Goal: Transaction & Acquisition: Download file/media

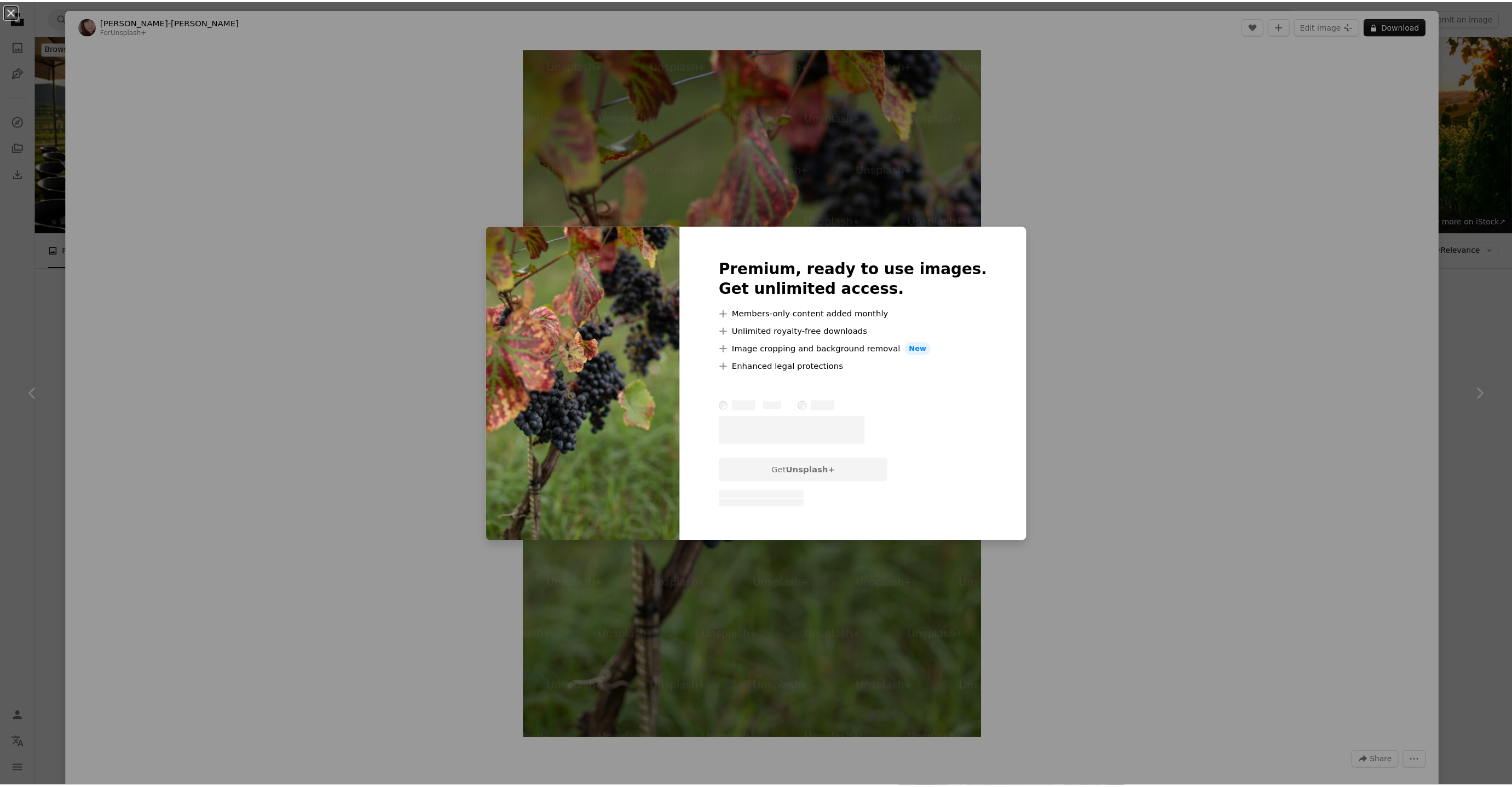
scroll to position [411, 0]
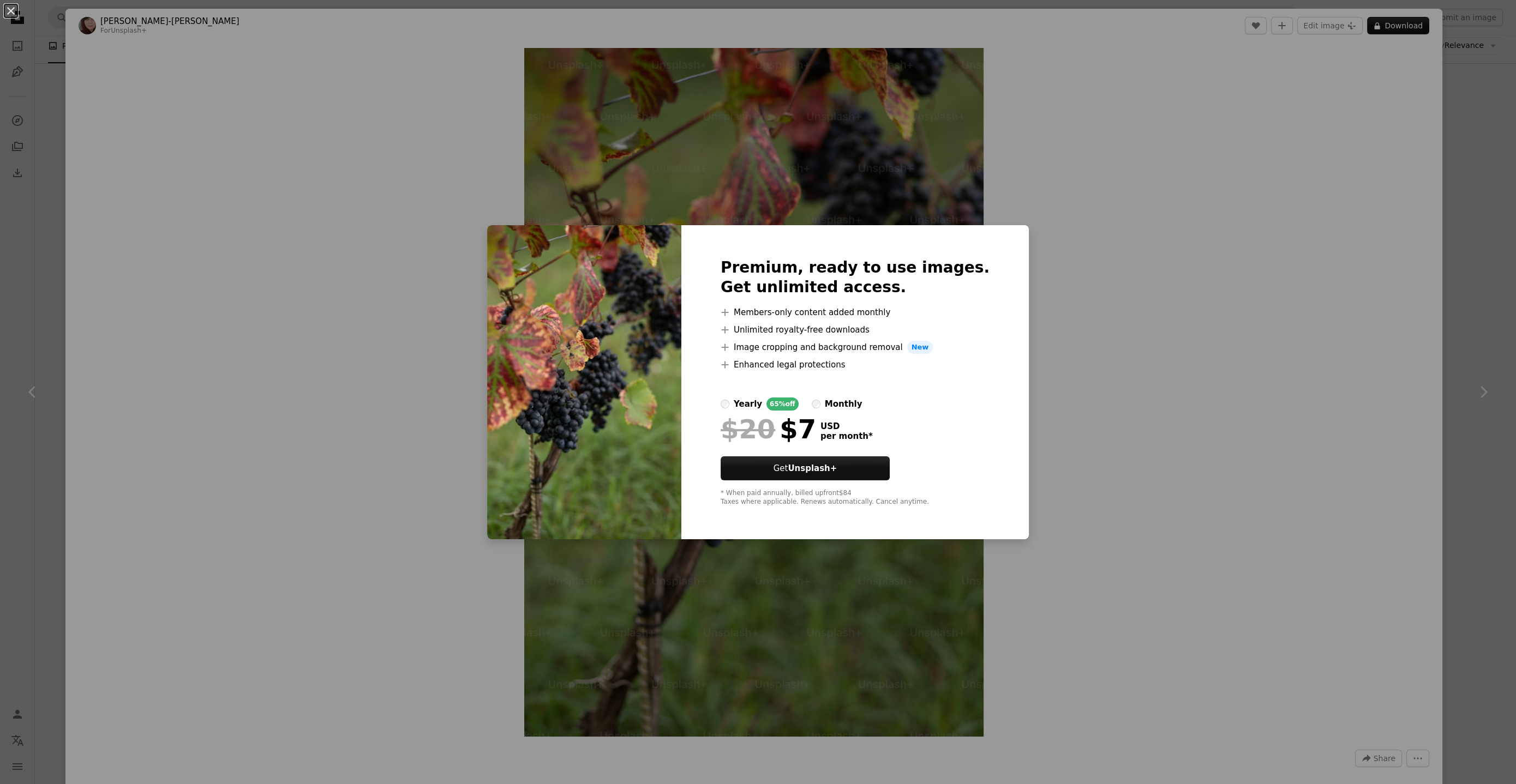
click at [1203, 237] on div "An X shape Premium, ready to use images. Get unlimited access. A plus sign Memb…" at bounding box center [758, 392] width 1516 height 784
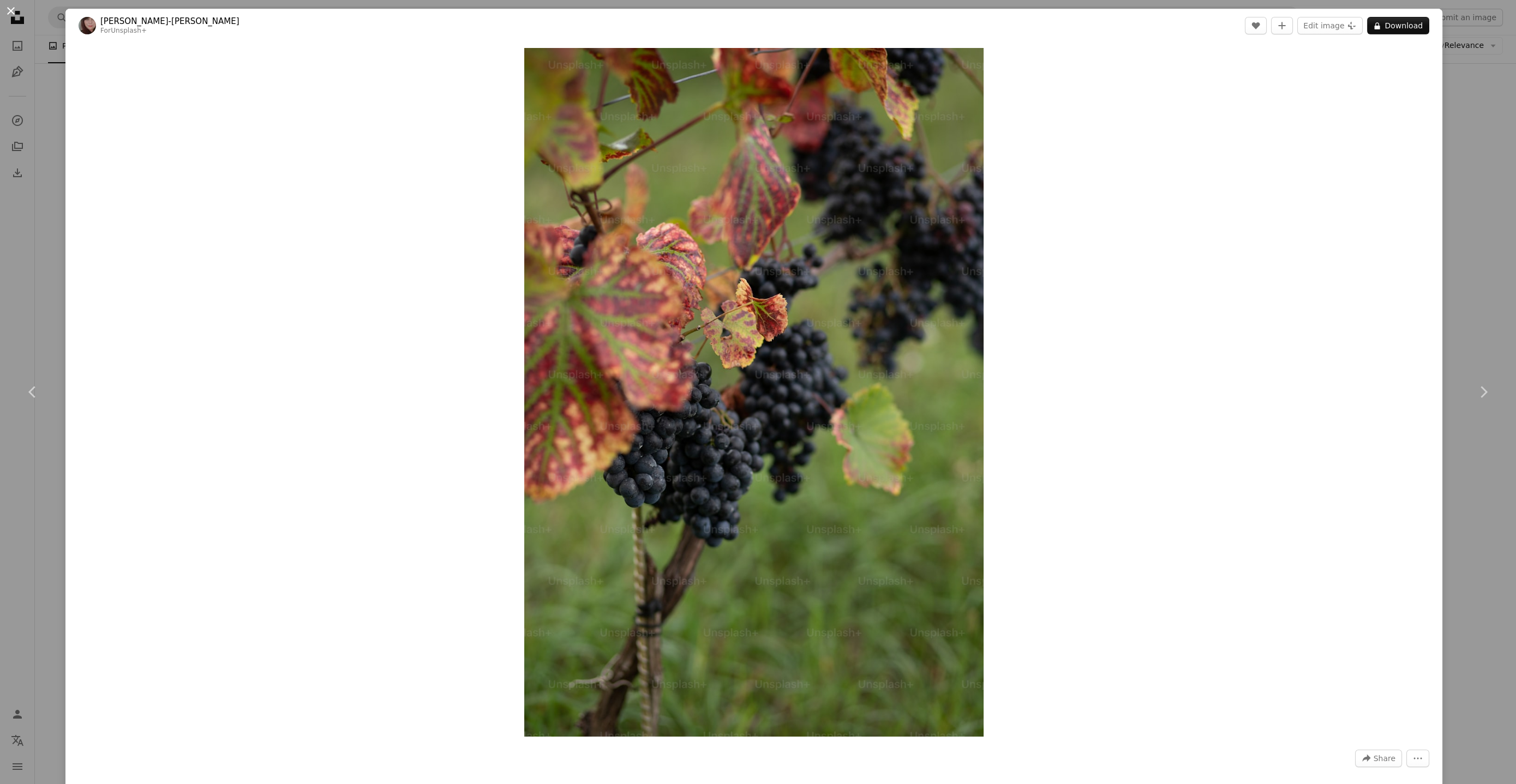
click at [15, 13] on button "An X shape" at bounding box center [11, 11] width 13 height 13
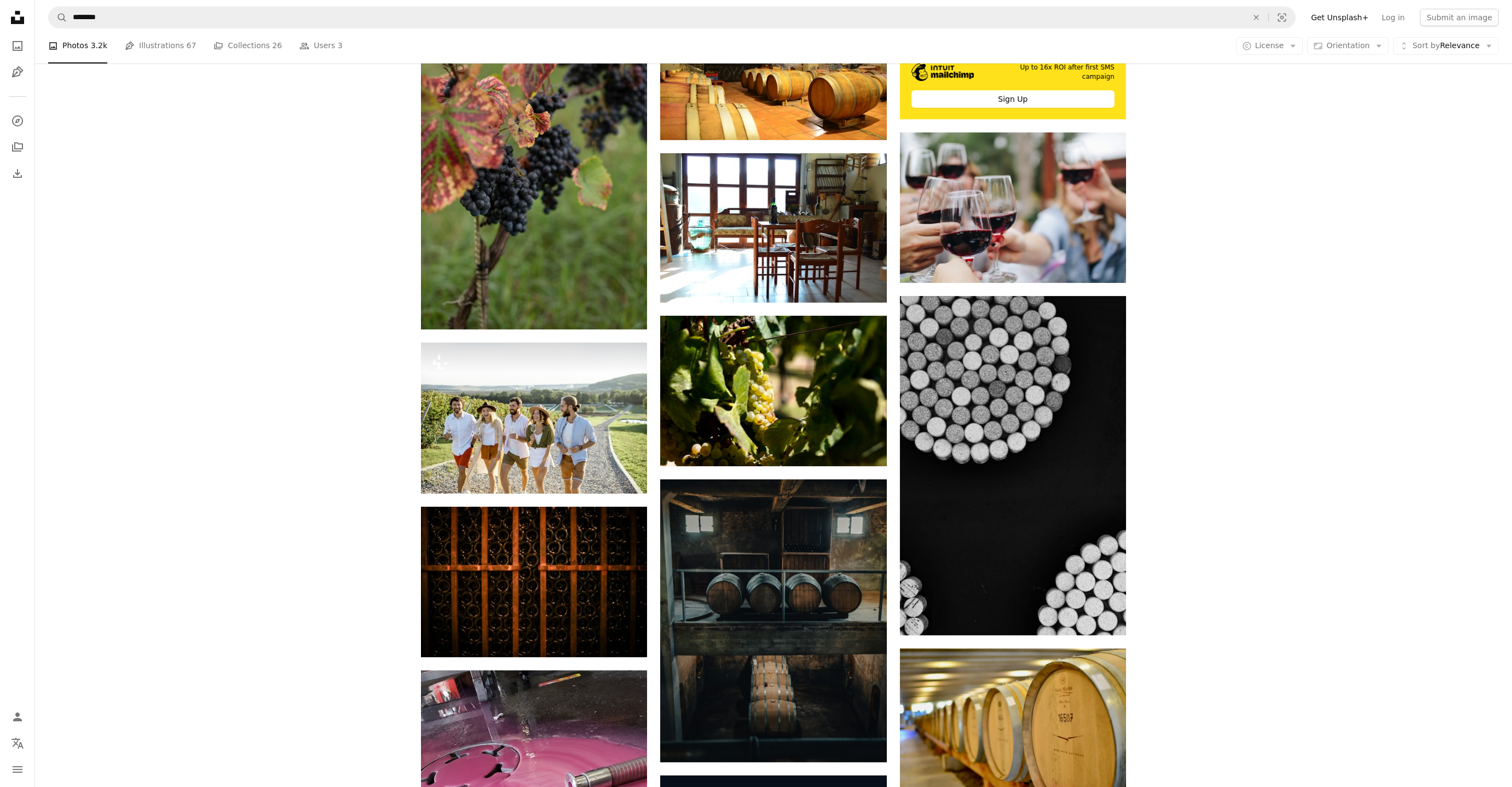
scroll to position [526, 0]
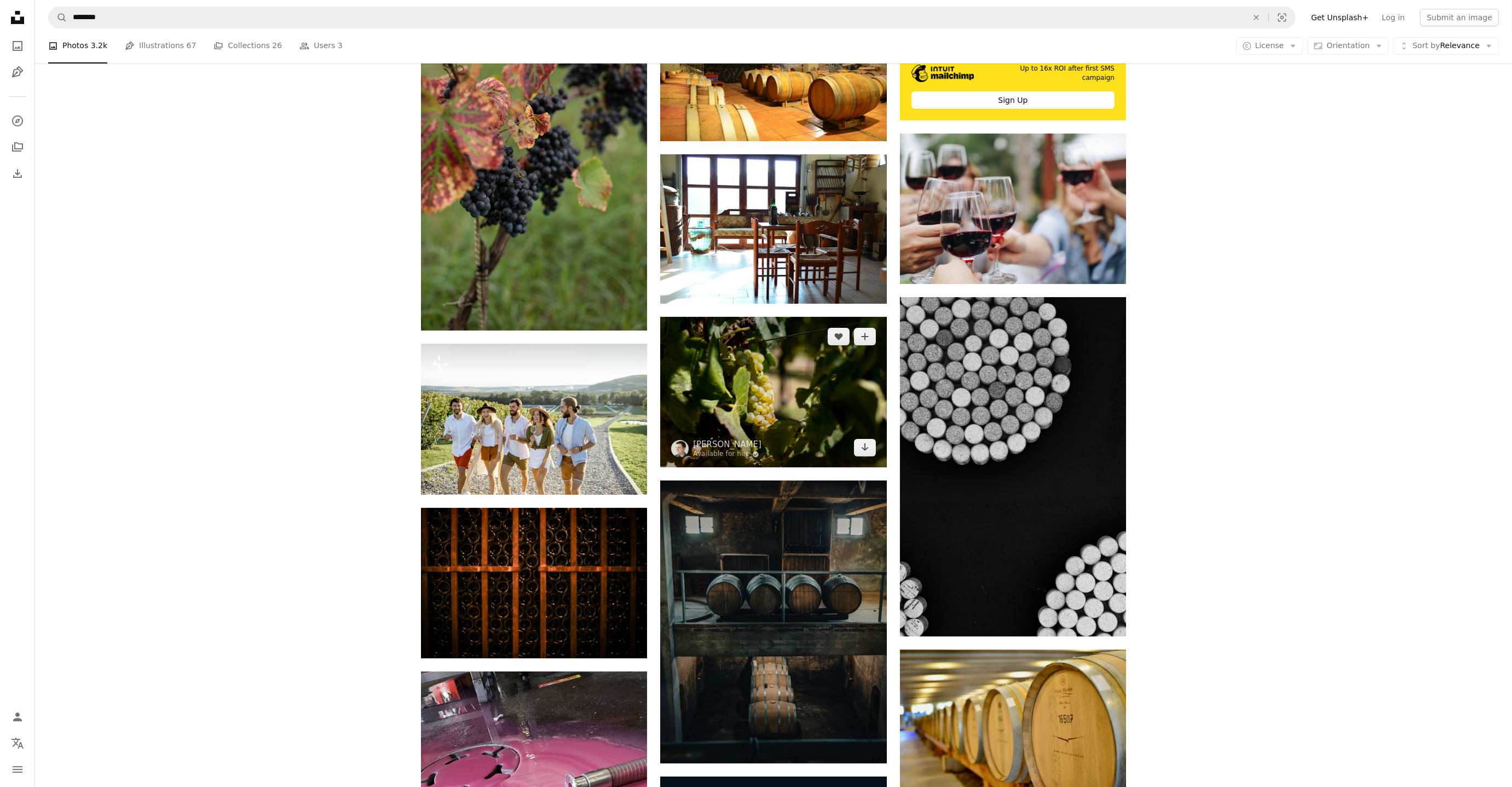
click at [826, 401] on img at bounding box center [773, 392] width 226 height 150
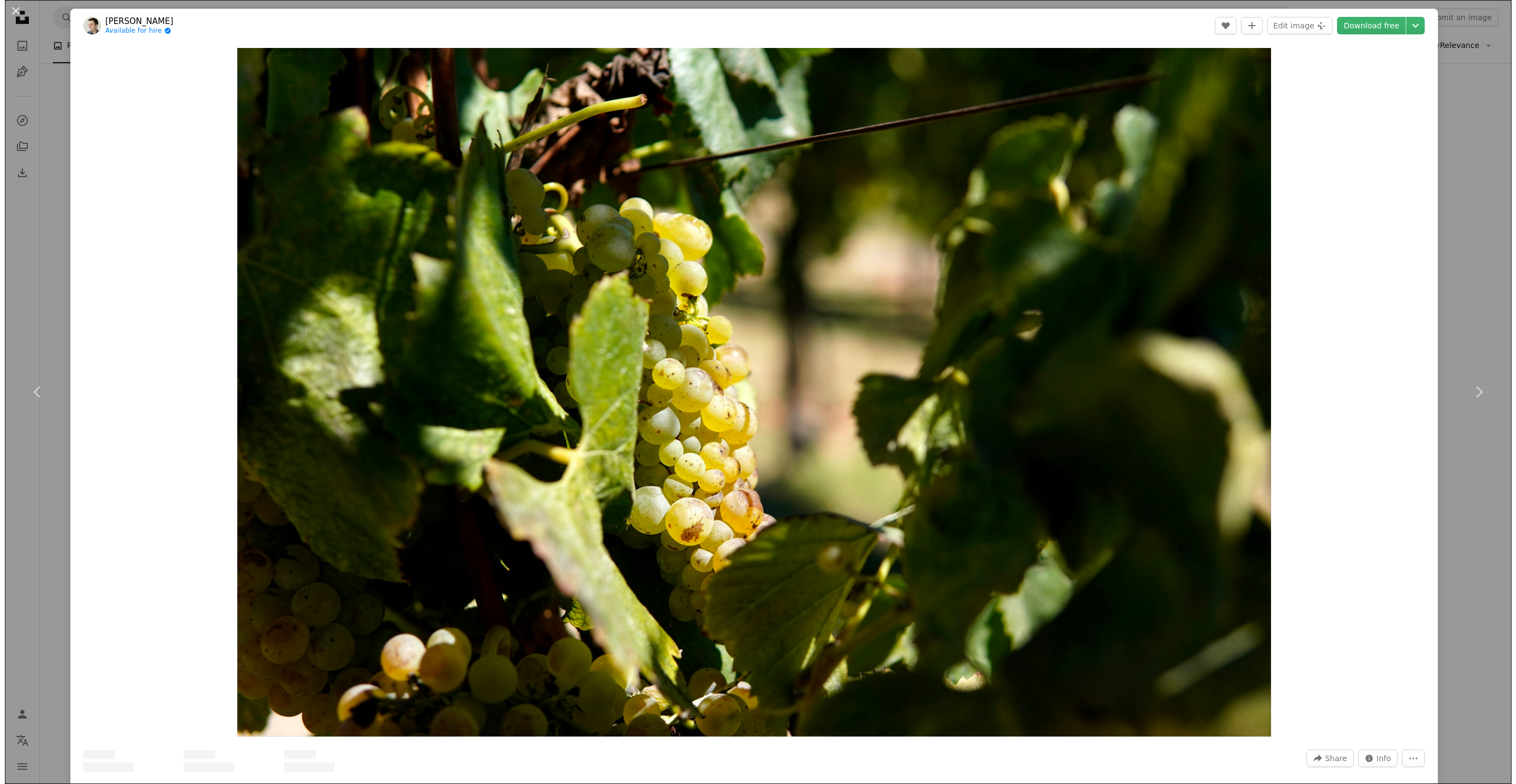
scroll to position [520, 0]
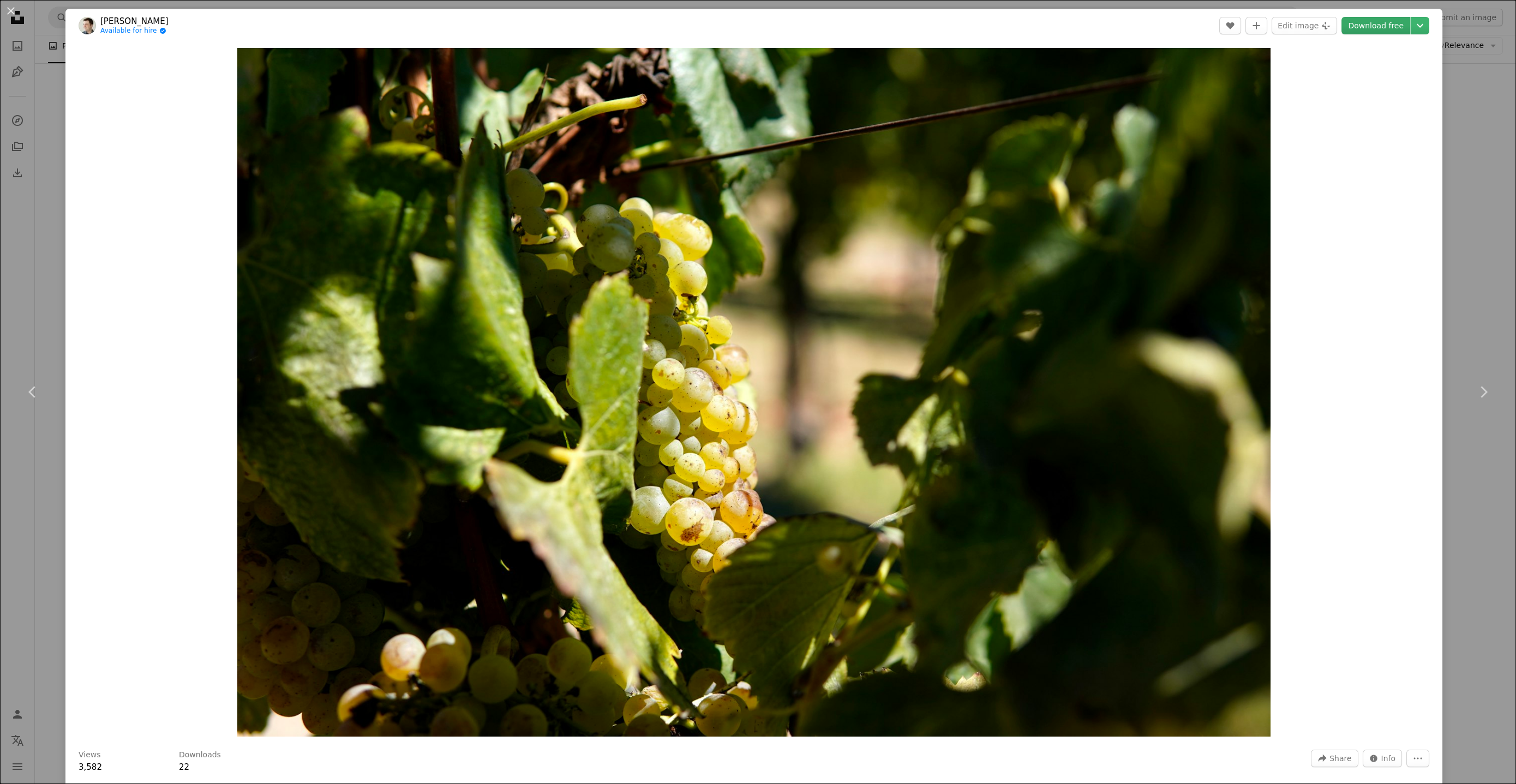
click at [1374, 23] on link "Download free" at bounding box center [1375, 26] width 69 height 18
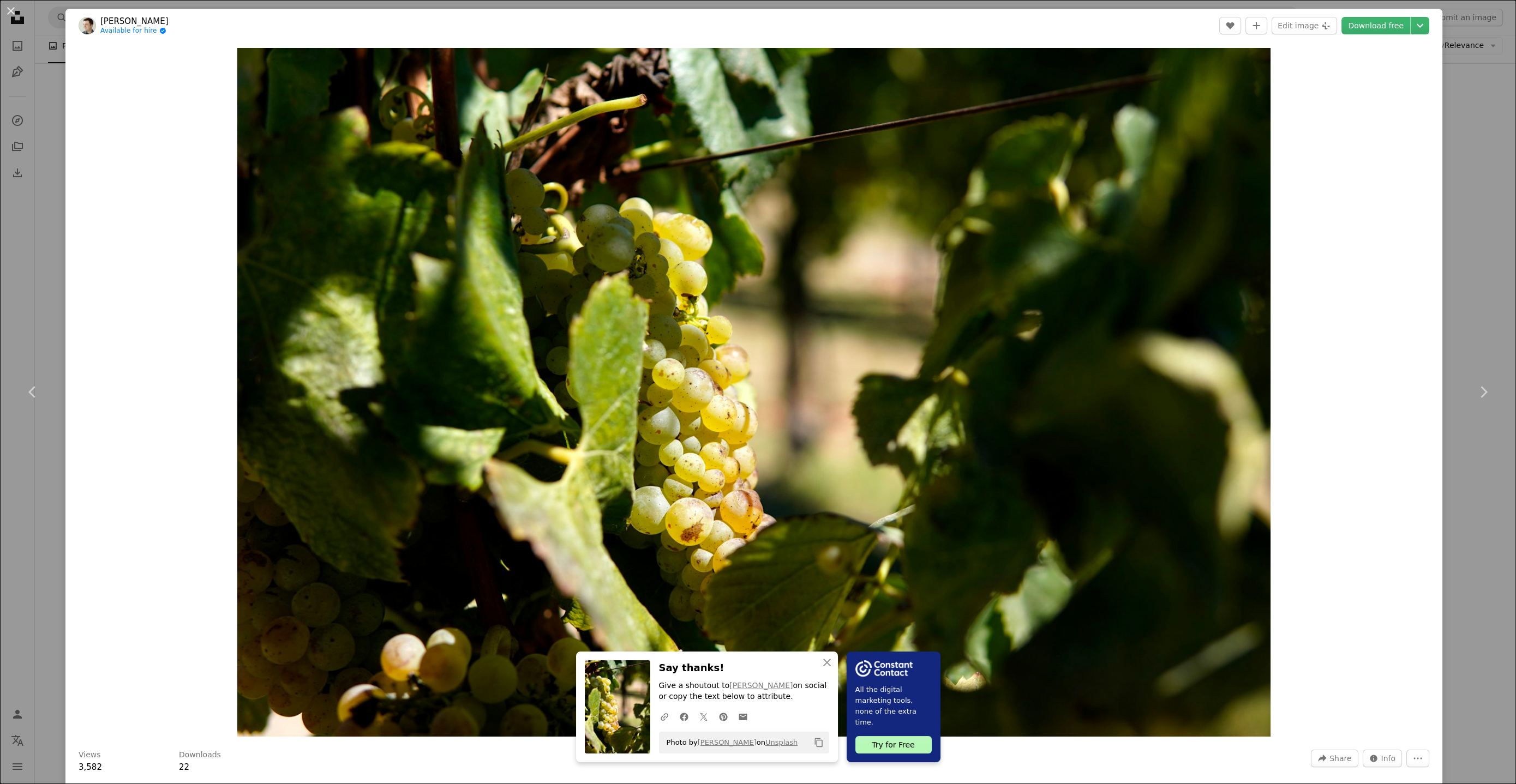
click at [1464, 137] on div "An X shape Chevron left Chevron right An X shape Close Say thanks! Give a shout…" at bounding box center [758, 392] width 1516 height 784
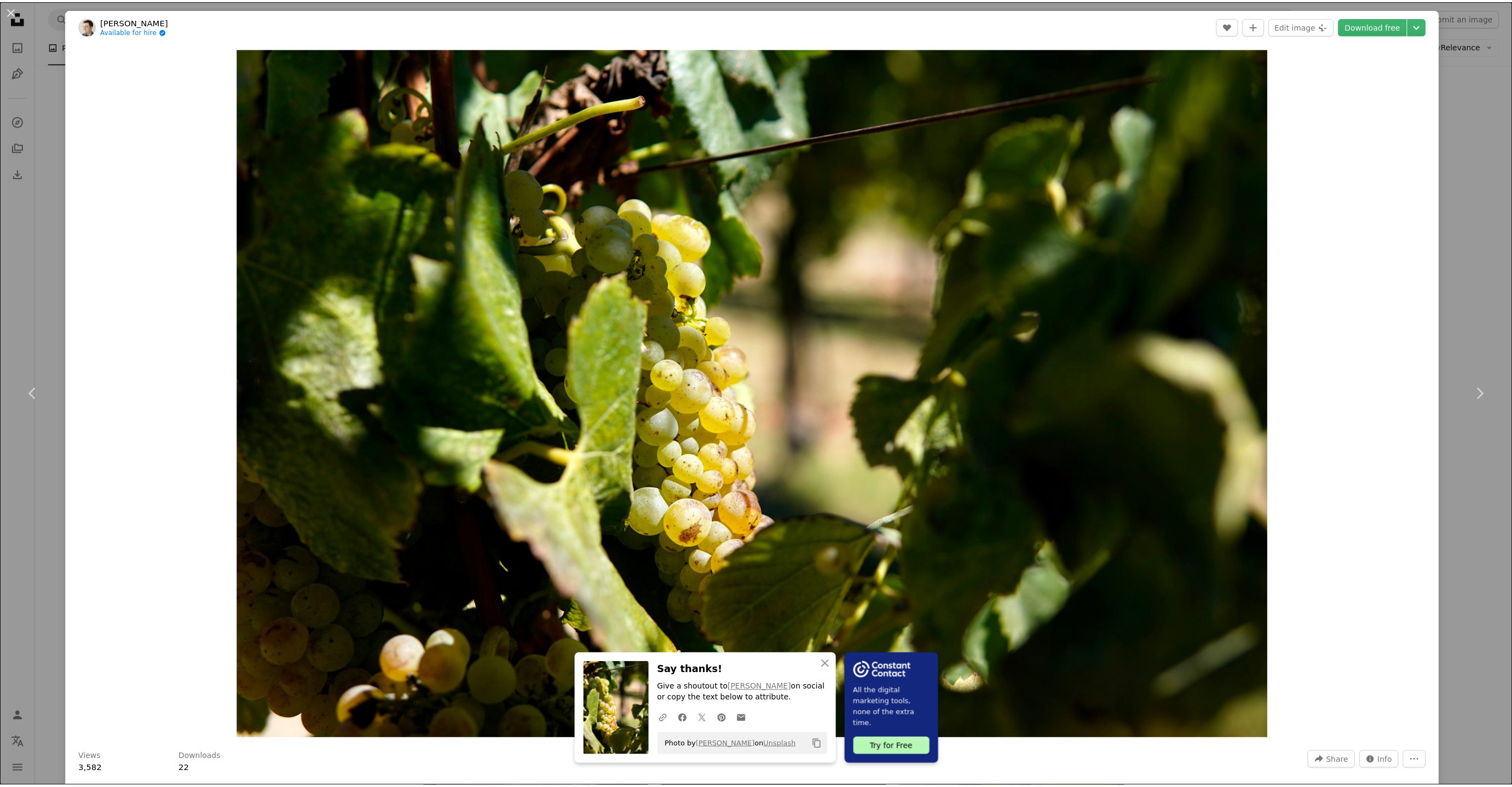
scroll to position [526, 0]
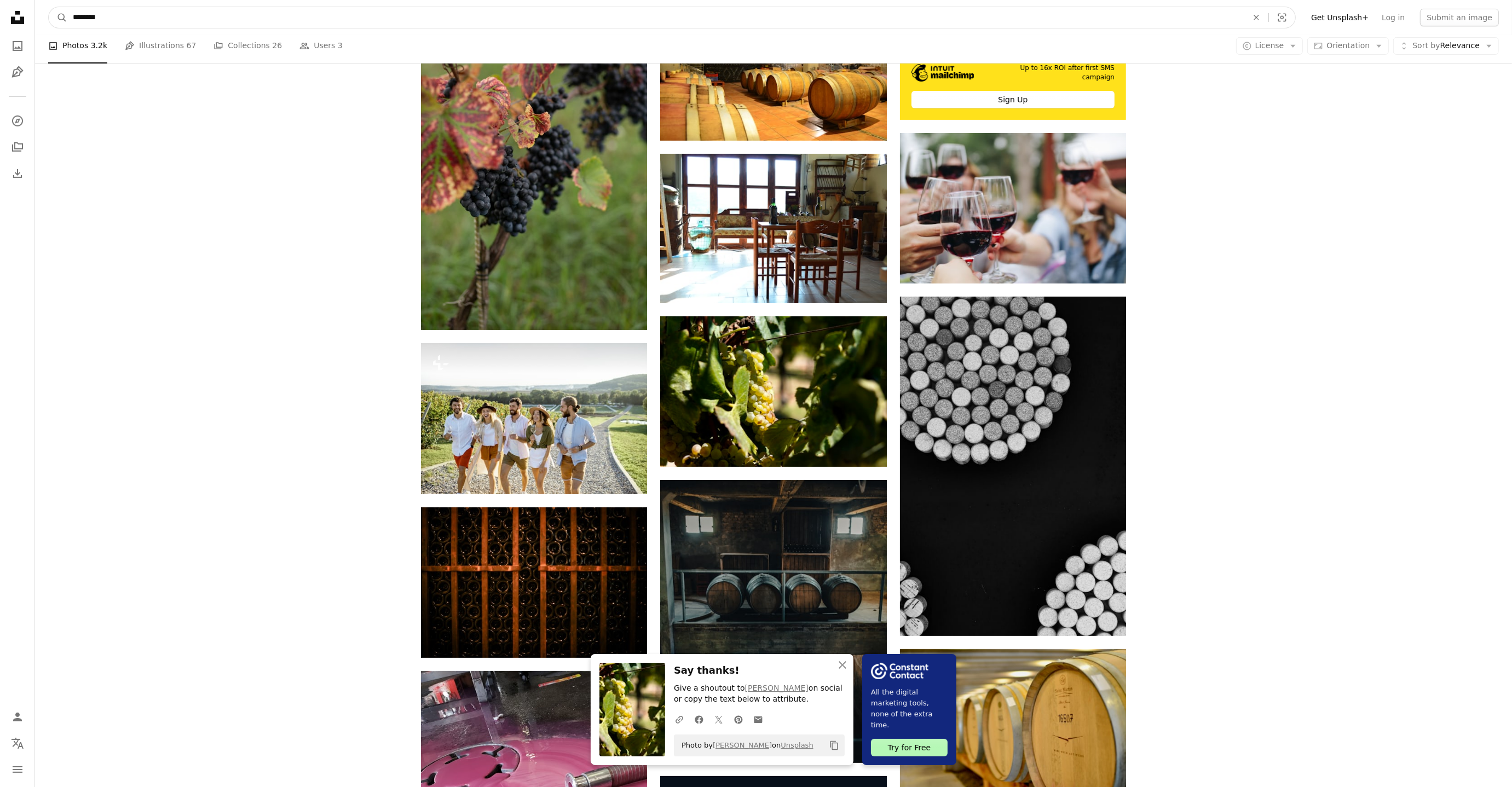
drag, startPoint x: 121, startPoint y: 16, endPoint x: 23, endPoint y: 13, distance: 98.0
click at [26, 13] on div "Unsplash logo Unsplash Home A photo Pen Tool A compass A stack of folders Downl…" at bounding box center [756, 794] width 1512 height 2642
type input "*******"
click at [49, 7] on button "A magnifying glass" at bounding box center [58, 18] width 19 height 21
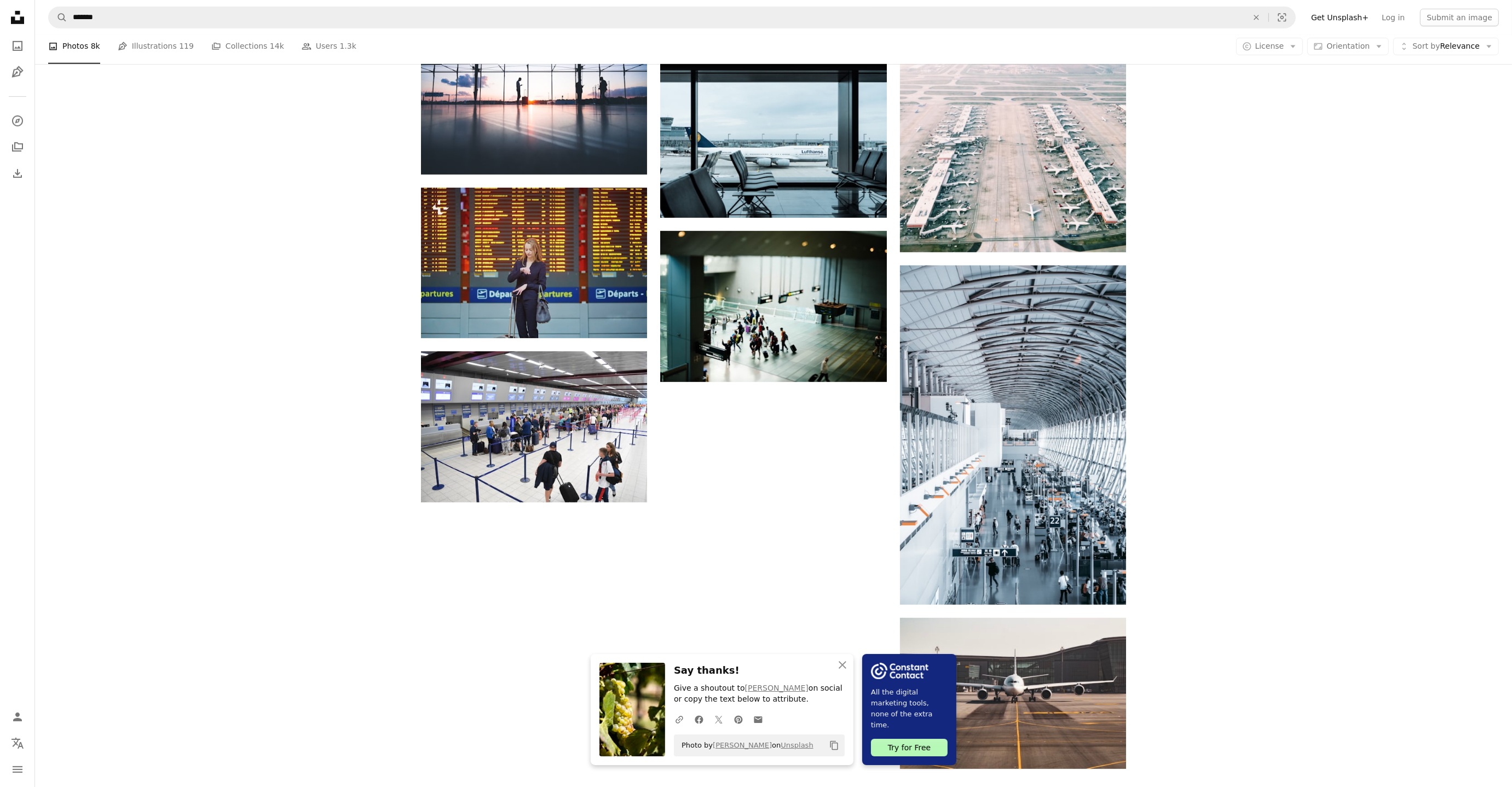
scroll to position [1128, 0]
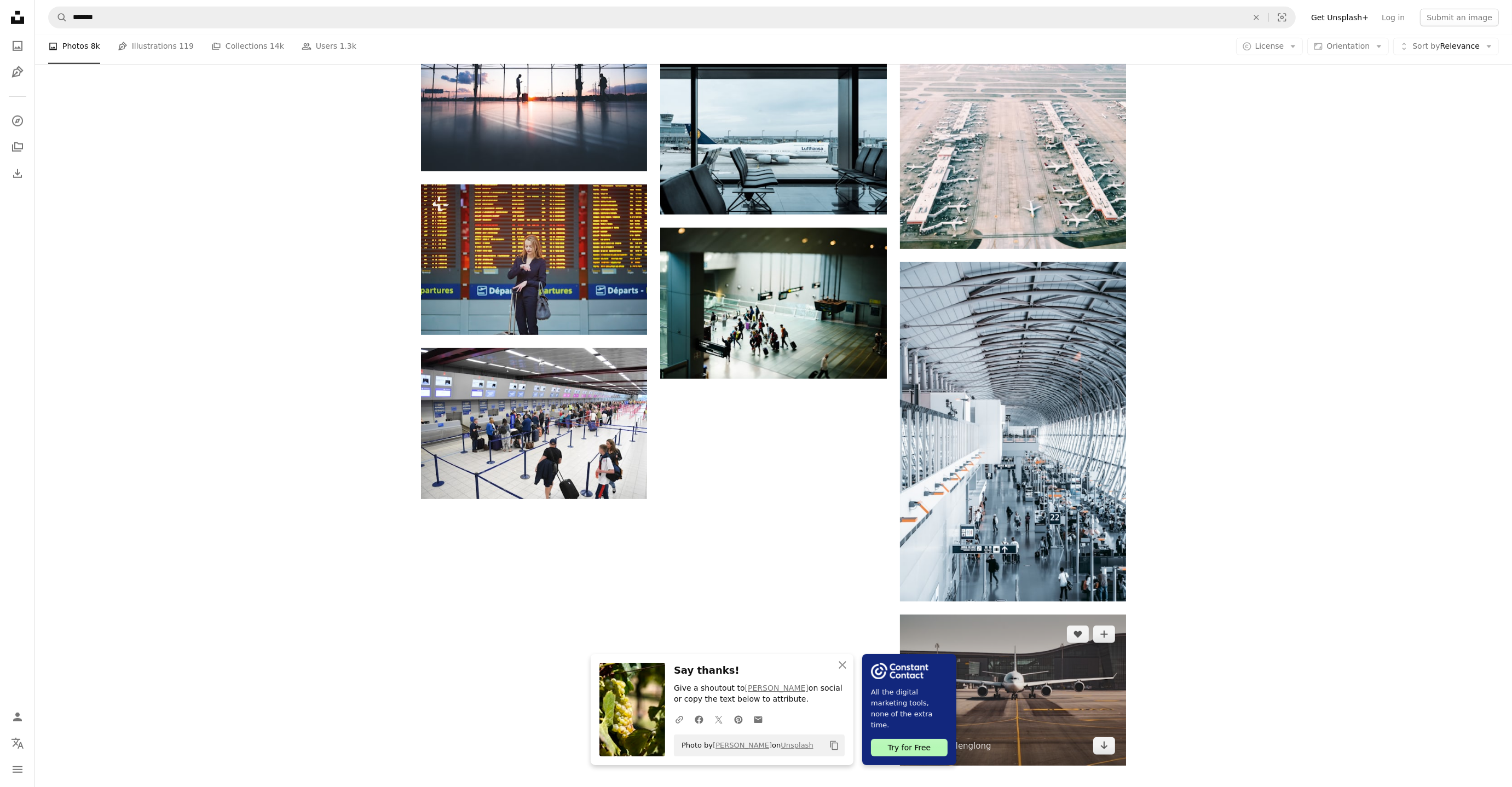
click at [1065, 694] on img at bounding box center [1013, 690] width 226 height 151
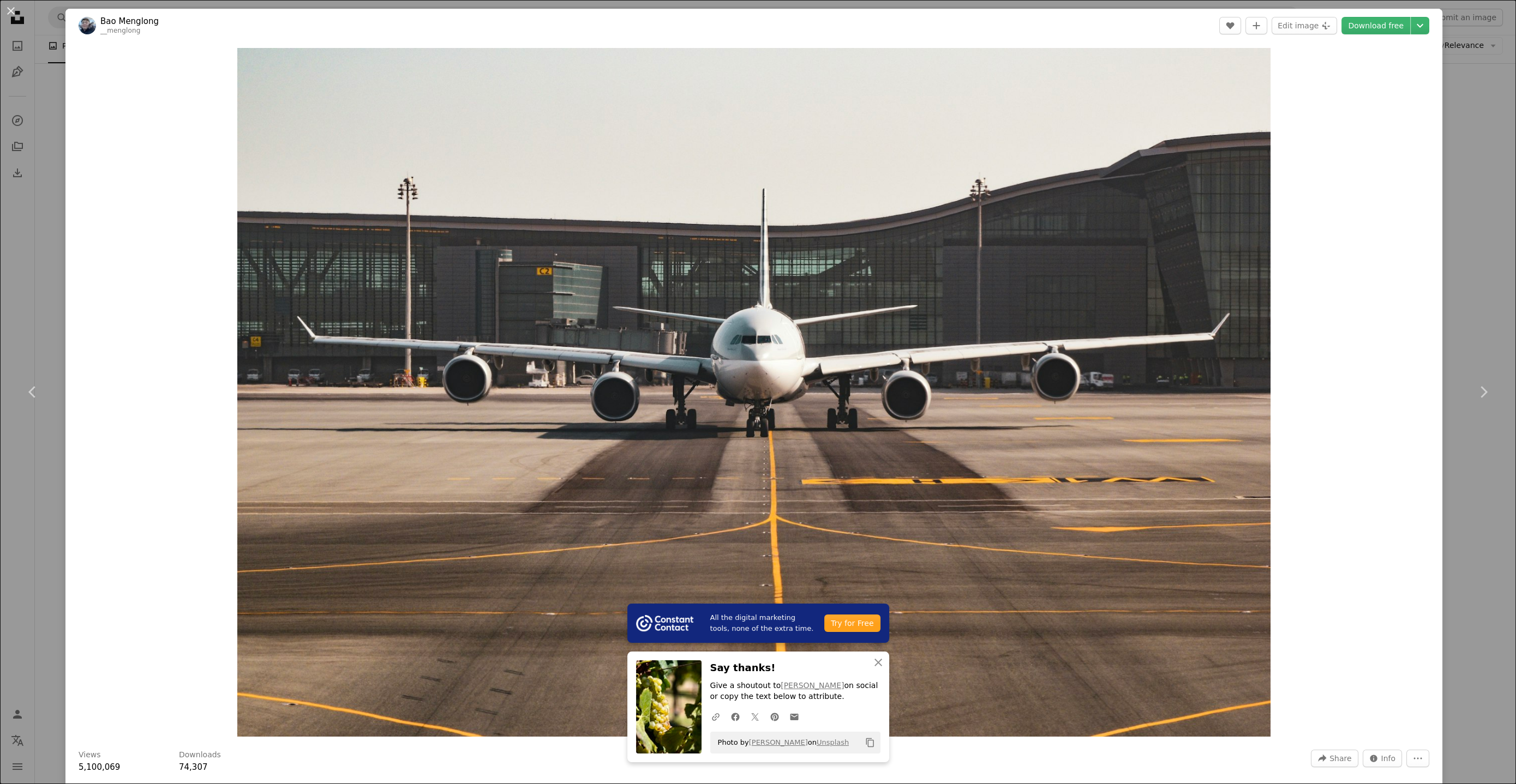
click at [1453, 334] on div "An X shape Chevron left Chevron right All the digital marketing tools, none of …" at bounding box center [758, 392] width 1516 height 784
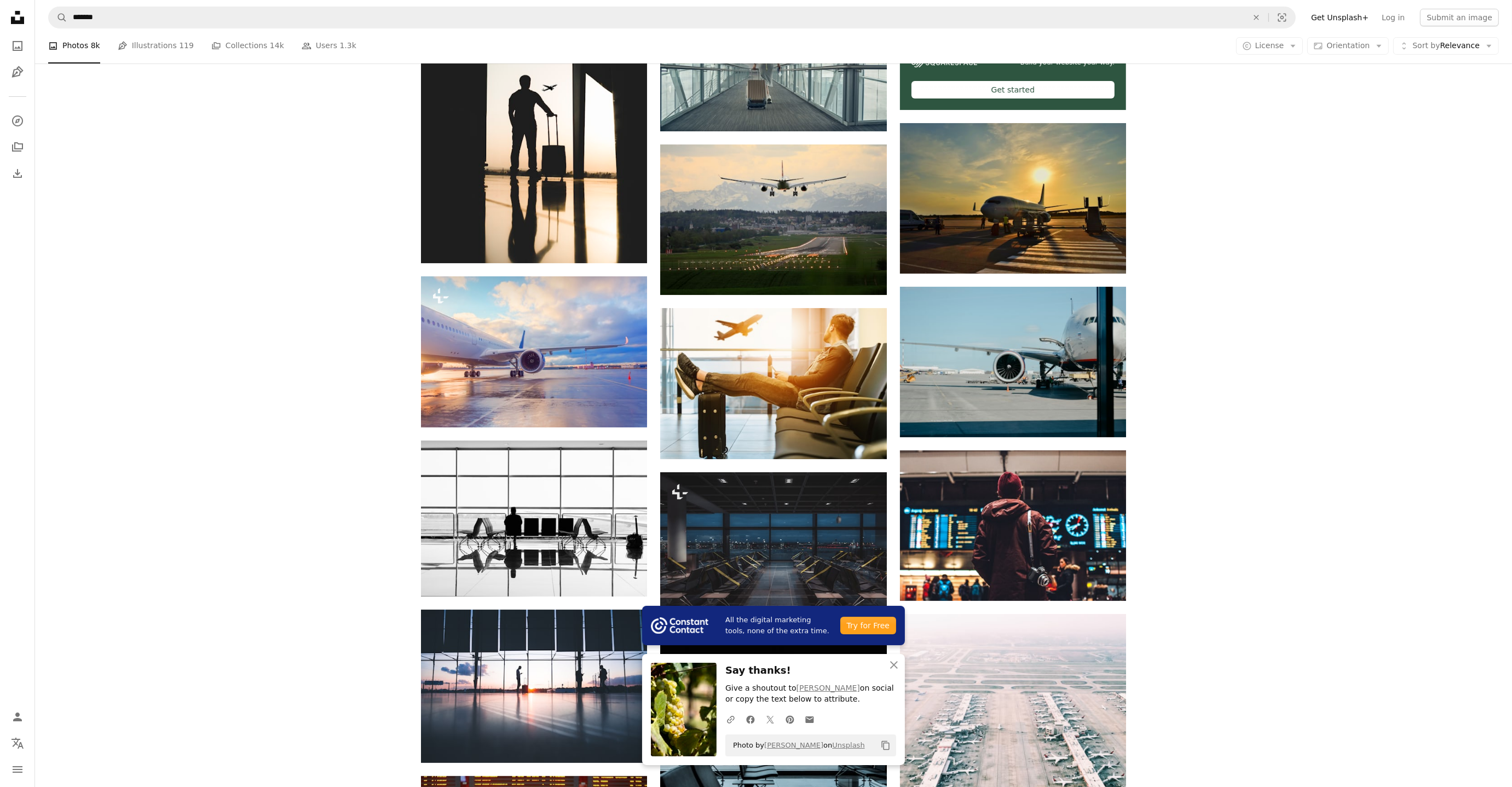
scroll to position [537, 0]
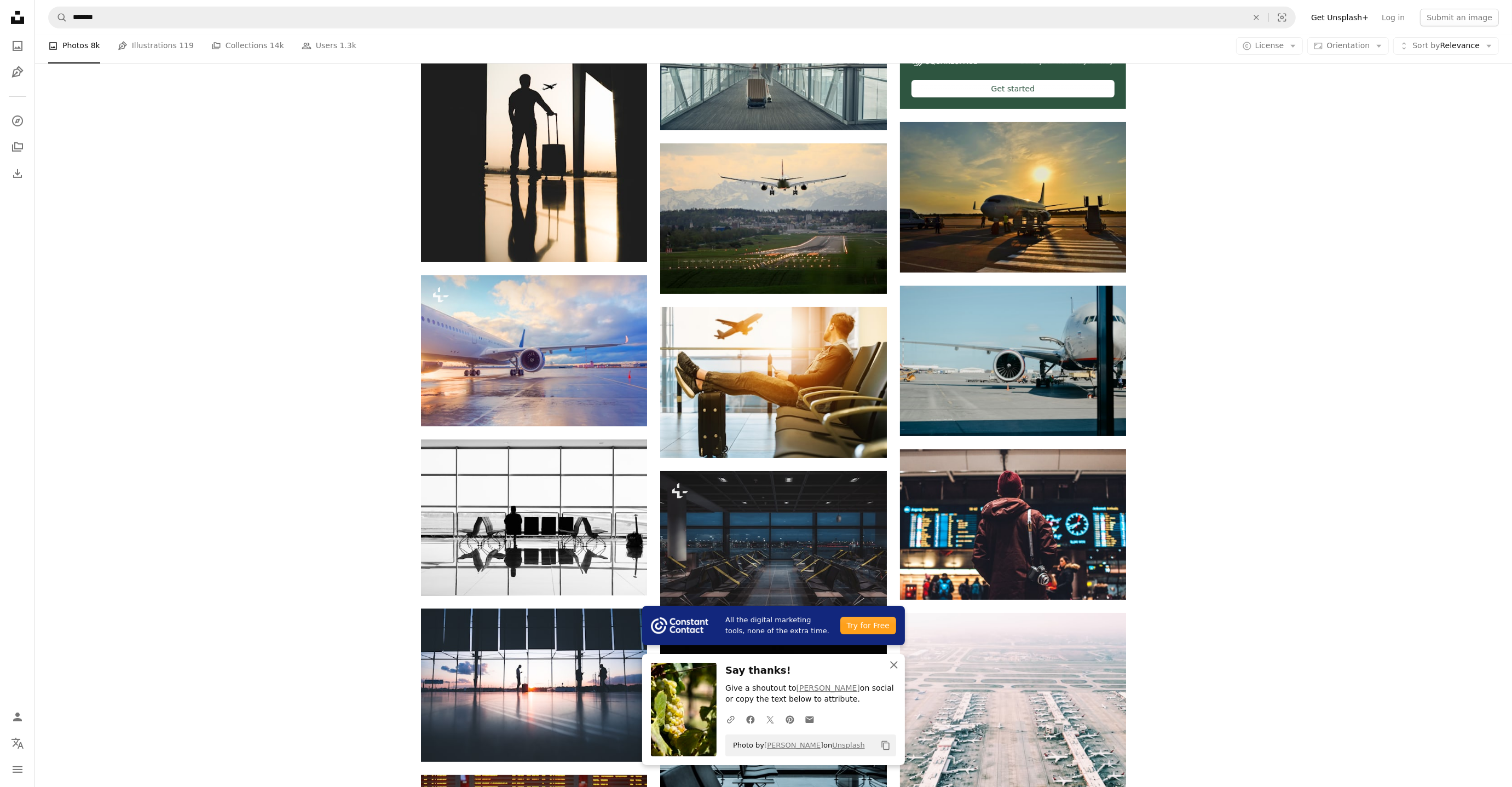
click at [898, 665] on icon "An X shape" at bounding box center [894, 666] width 13 height 13
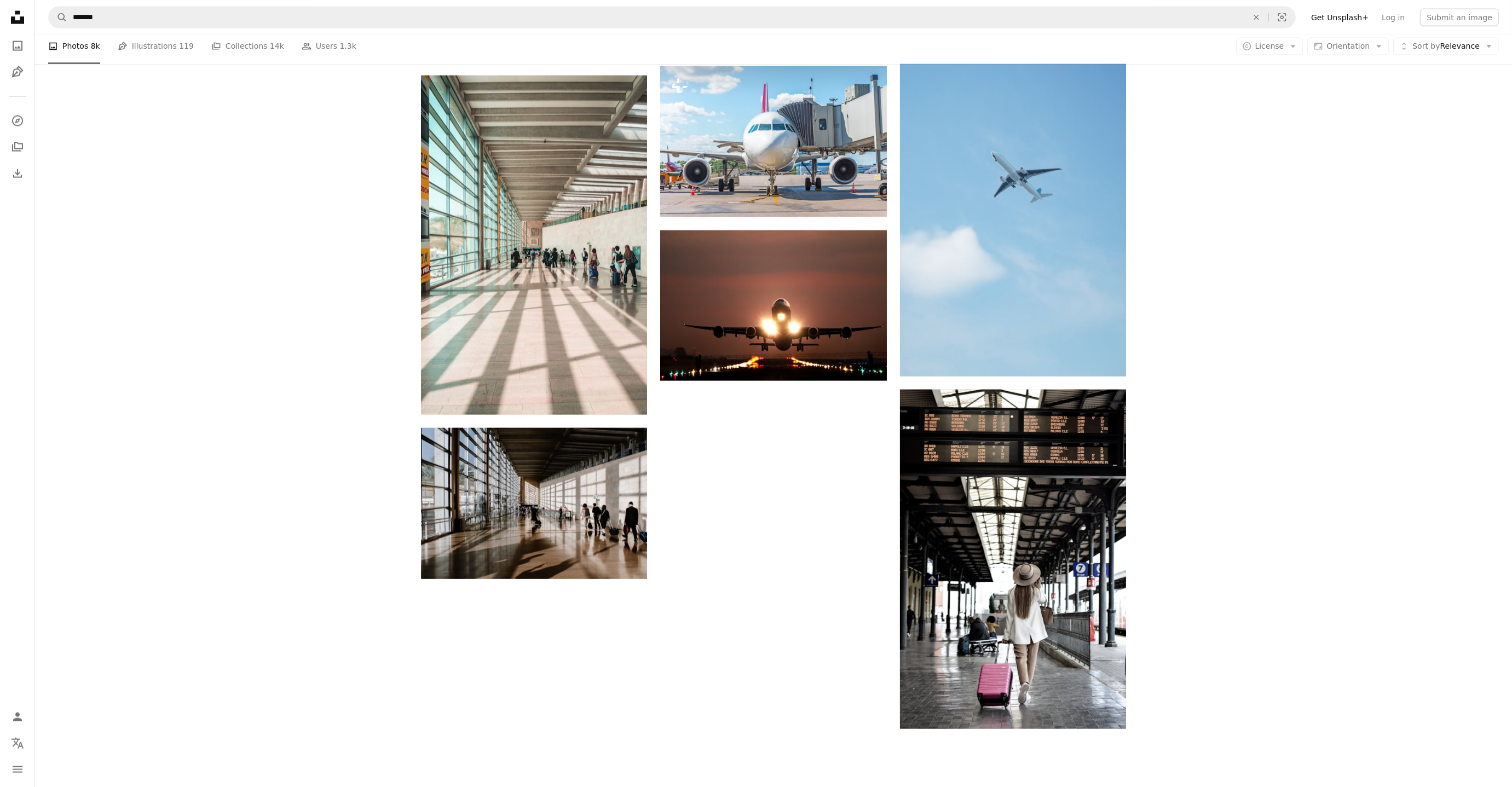
scroll to position [2784, 0]
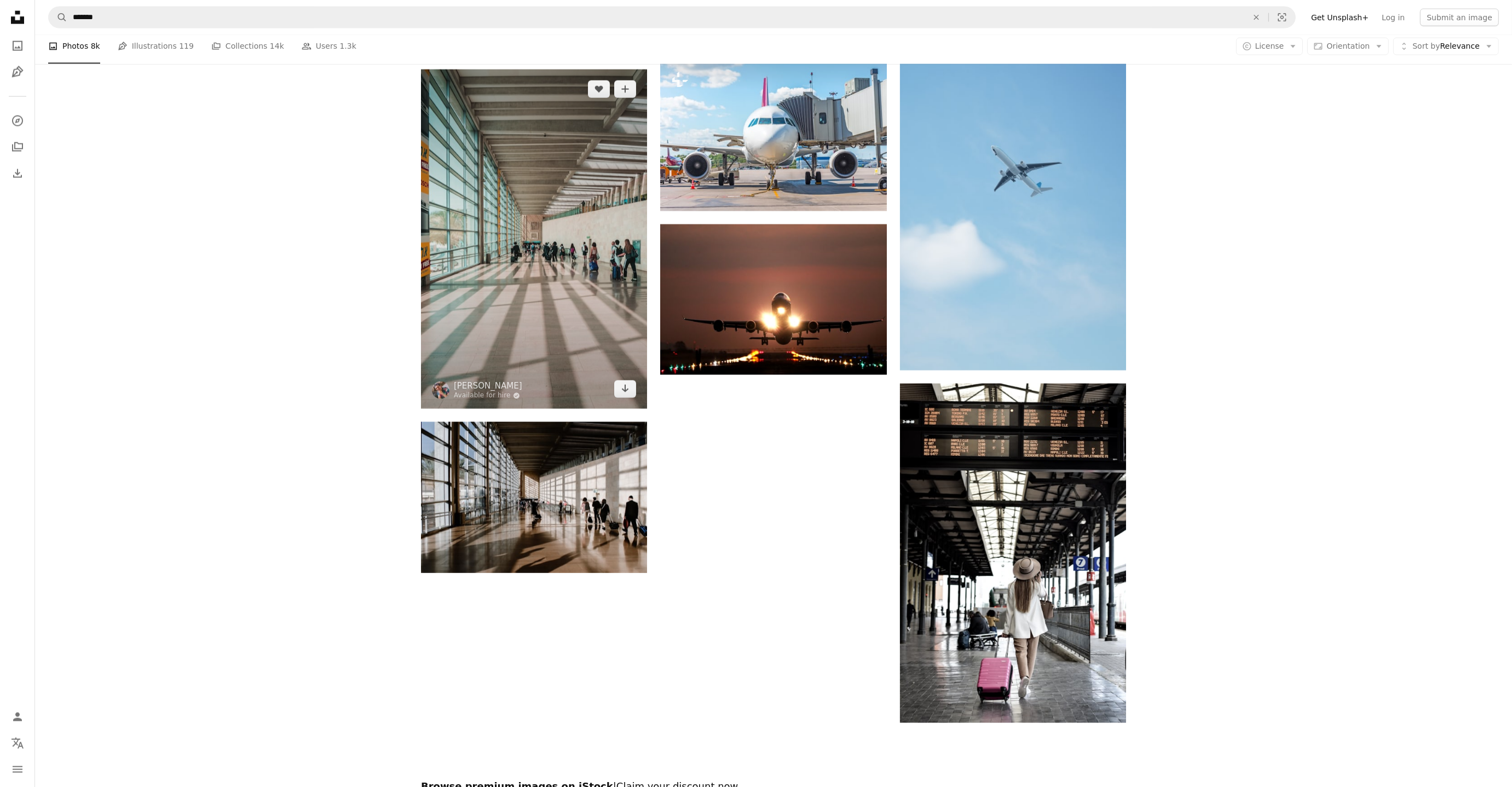
click at [574, 245] on img at bounding box center [534, 239] width 226 height 339
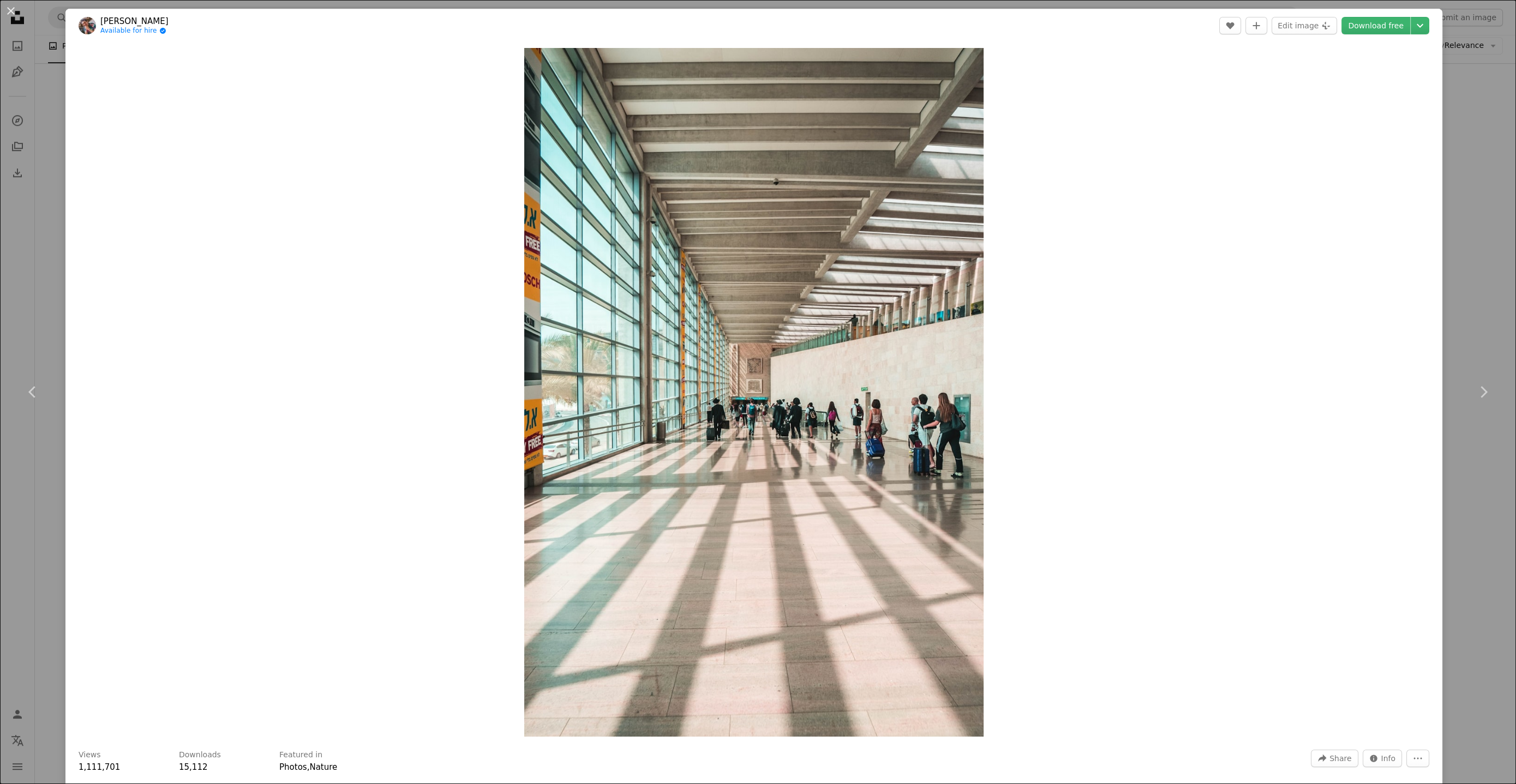
click at [1459, 200] on div "An X shape Chevron left Chevron right [PERSON_NAME] Available for hire A checkm…" at bounding box center [758, 392] width 1516 height 784
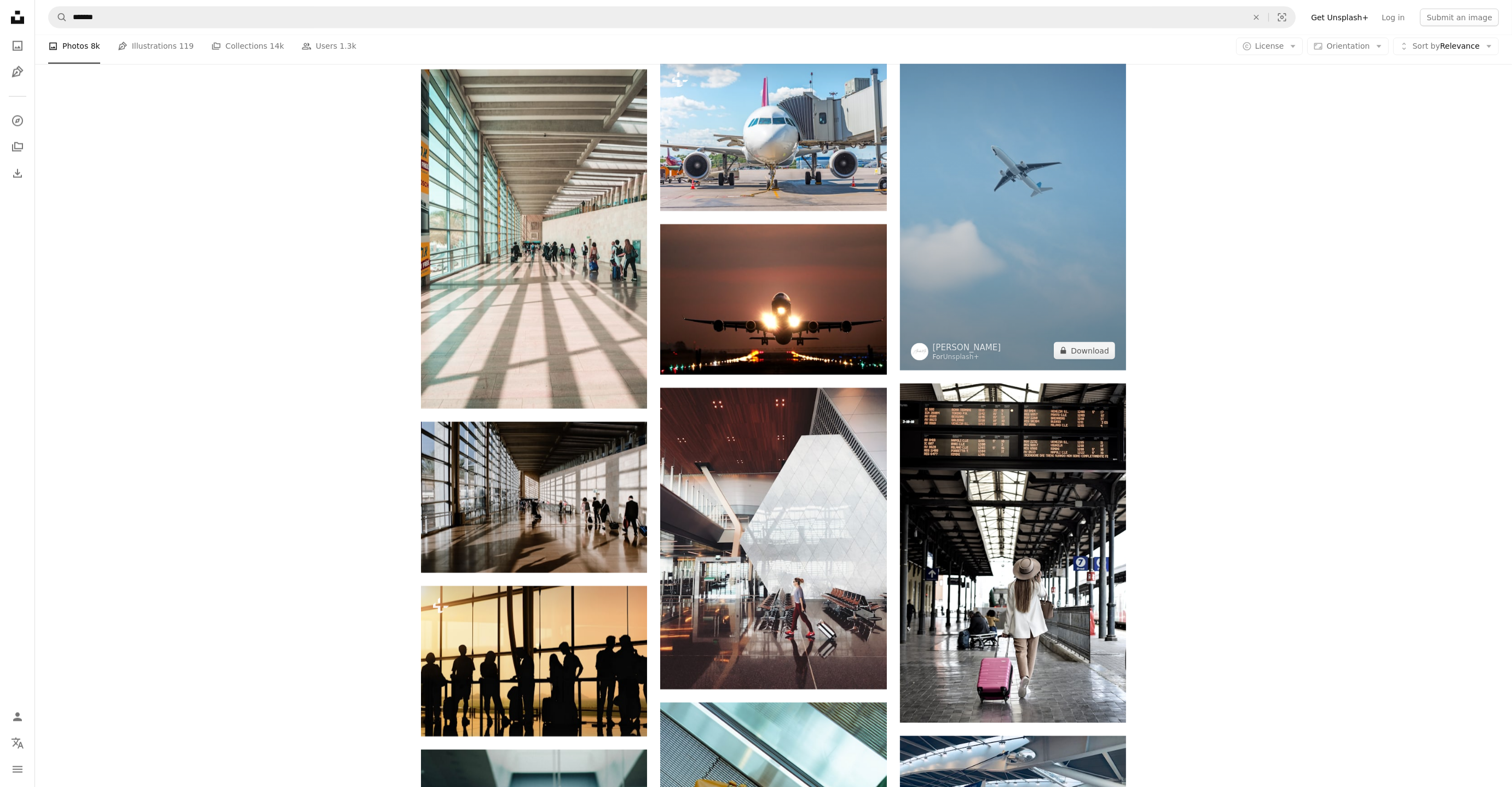
click at [1055, 234] on img at bounding box center [1013, 169] width 226 height 402
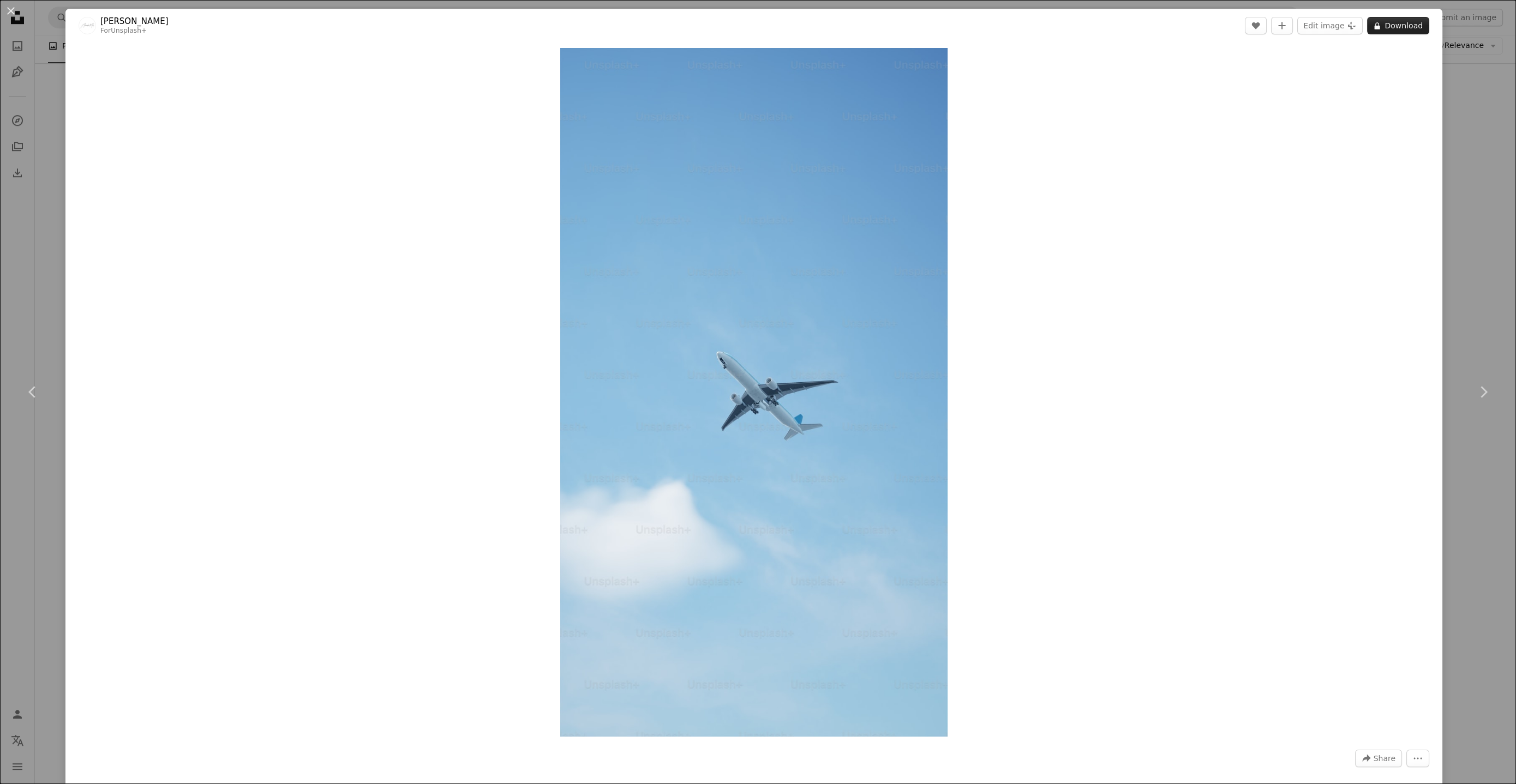
click at [1387, 26] on button "A lock Download" at bounding box center [1398, 26] width 62 height 18
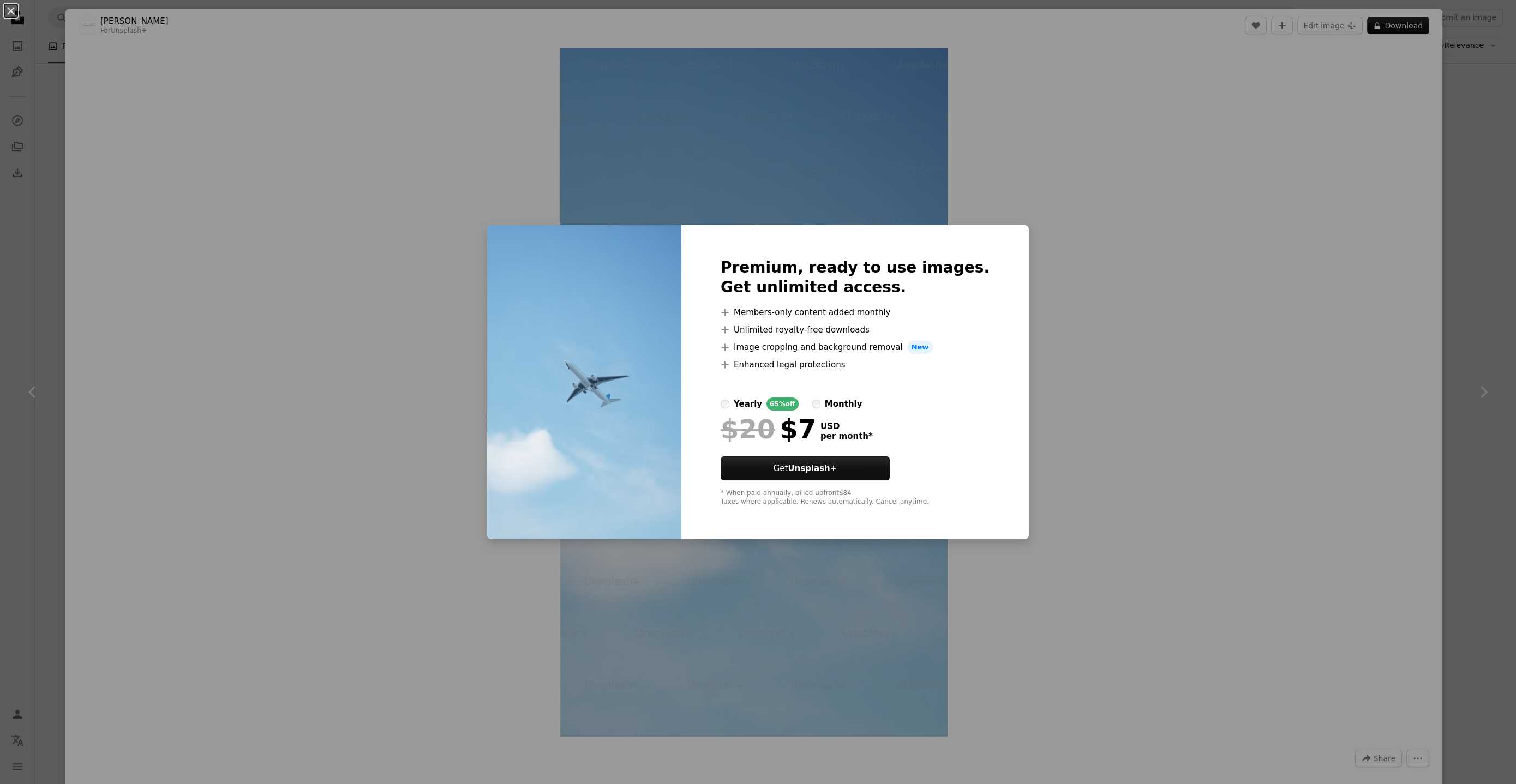
click at [1247, 198] on div "An X shape Premium, ready to use images. Get unlimited access. A plus sign Memb…" at bounding box center [758, 392] width 1516 height 784
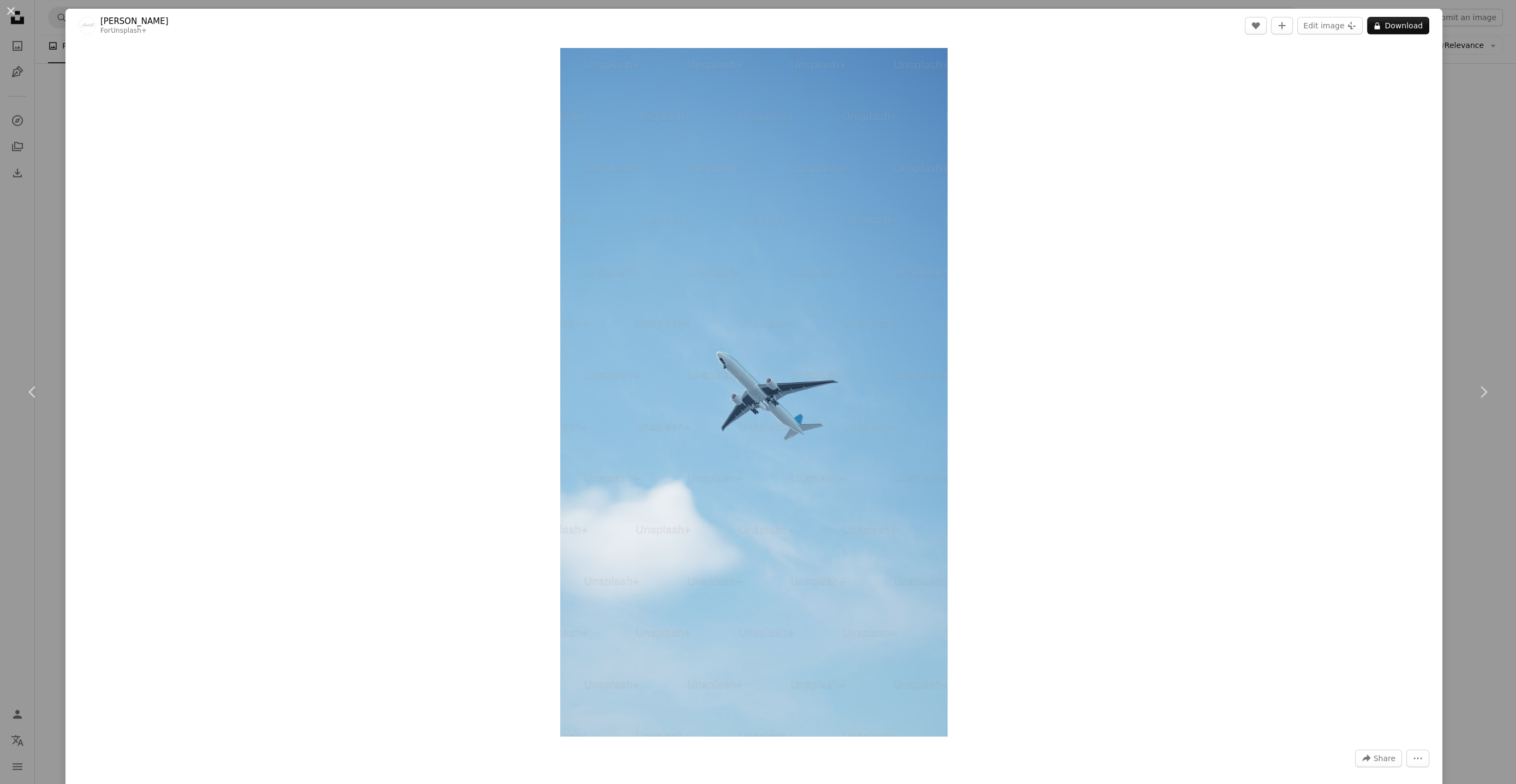
click at [1455, 152] on div "An X shape Chevron left Chevron right Alexander Mils For Unsplash+ A heart A pl…" at bounding box center [758, 392] width 1516 height 784
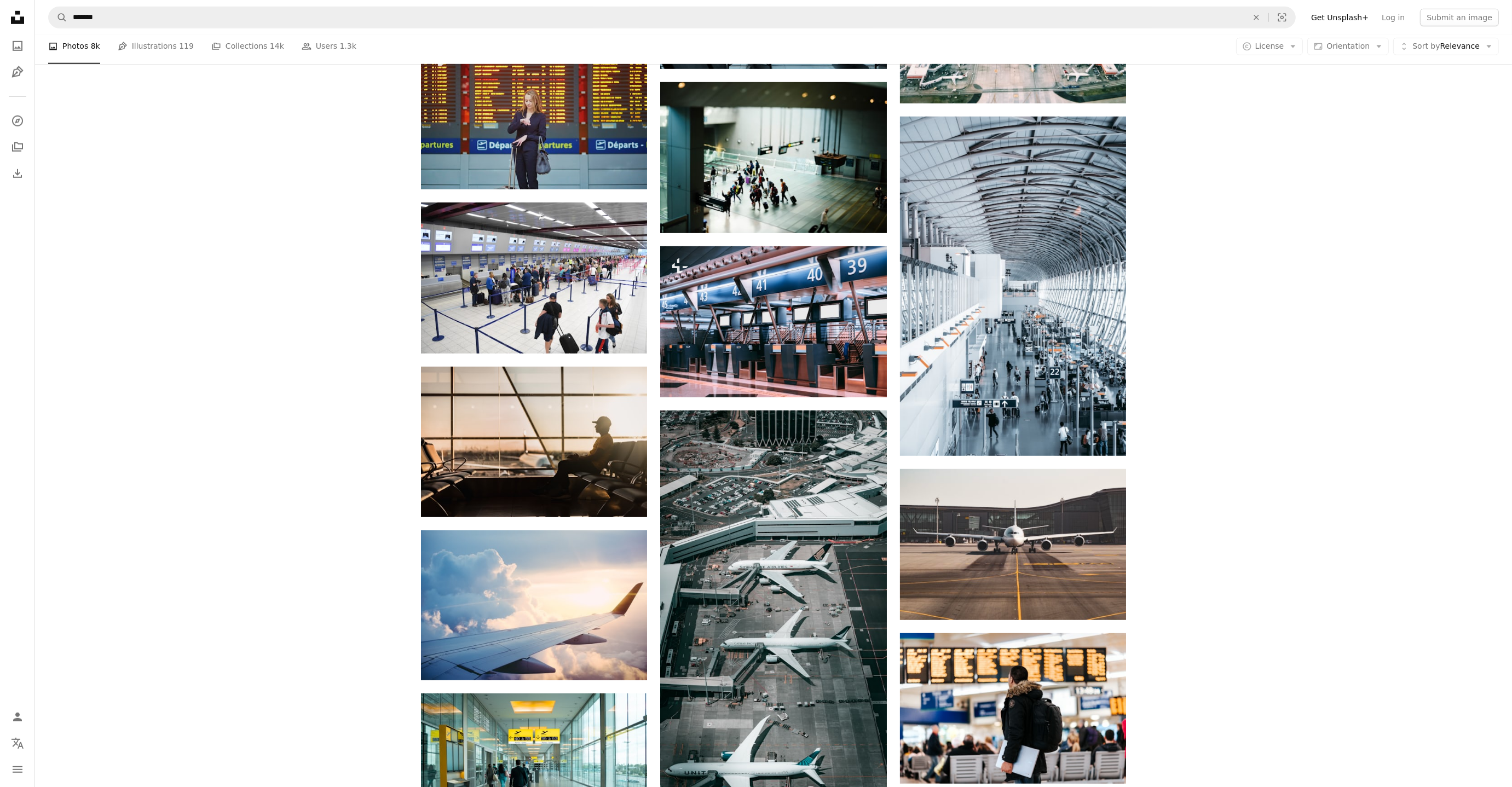
scroll to position [1320, 0]
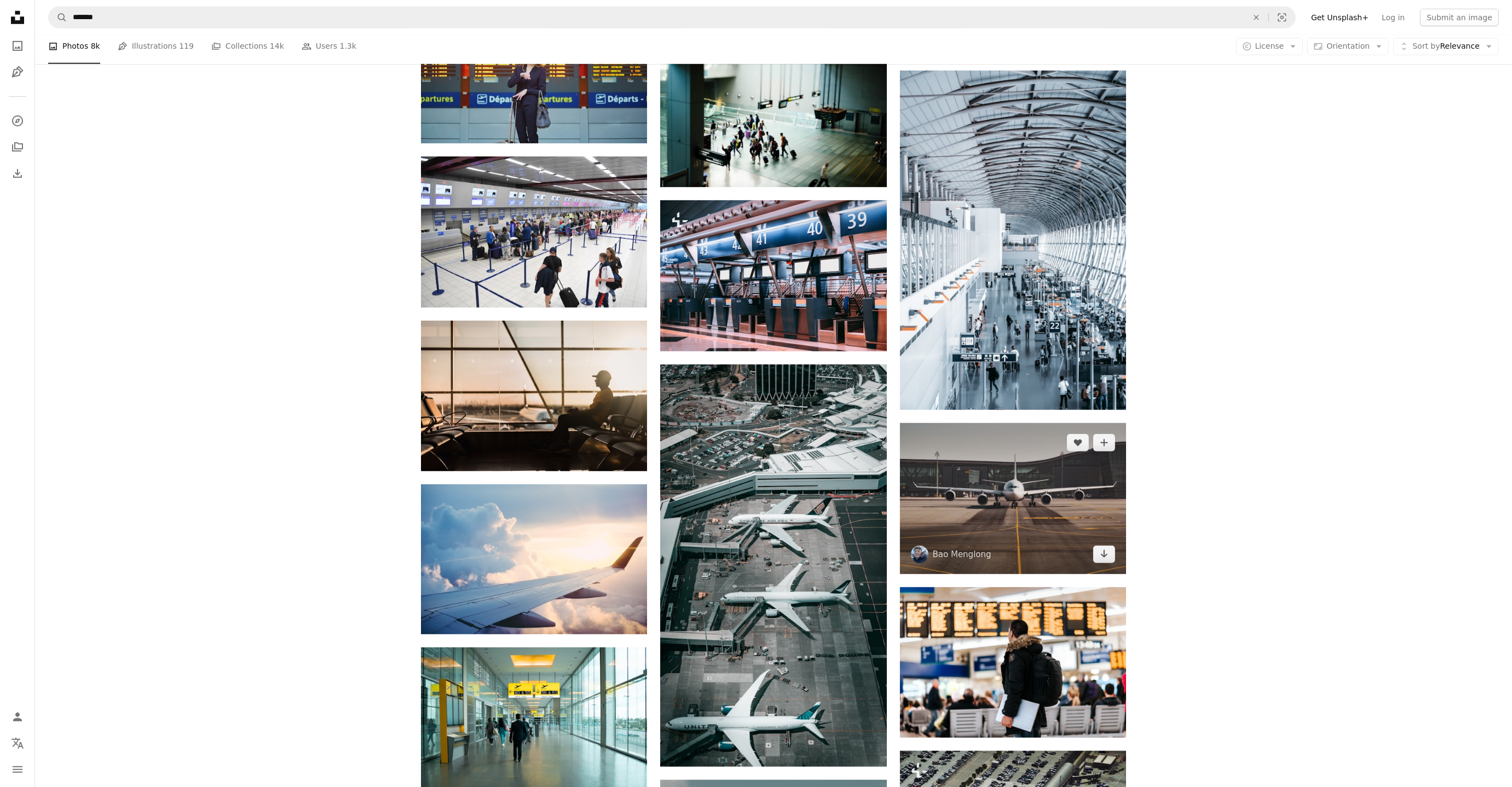
click at [1020, 502] on img at bounding box center [1013, 499] width 226 height 151
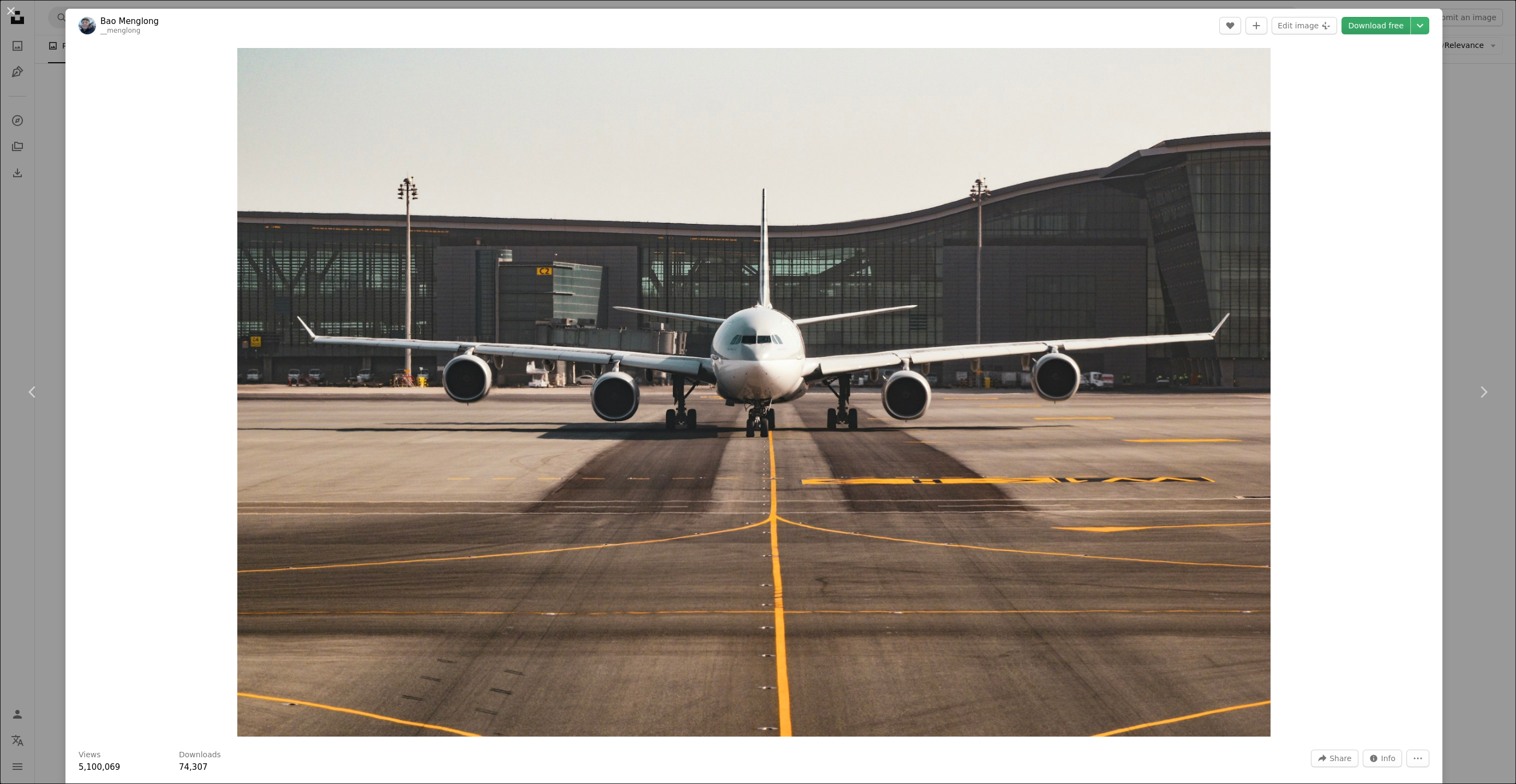
click at [1370, 28] on link "Download free" at bounding box center [1375, 26] width 69 height 18
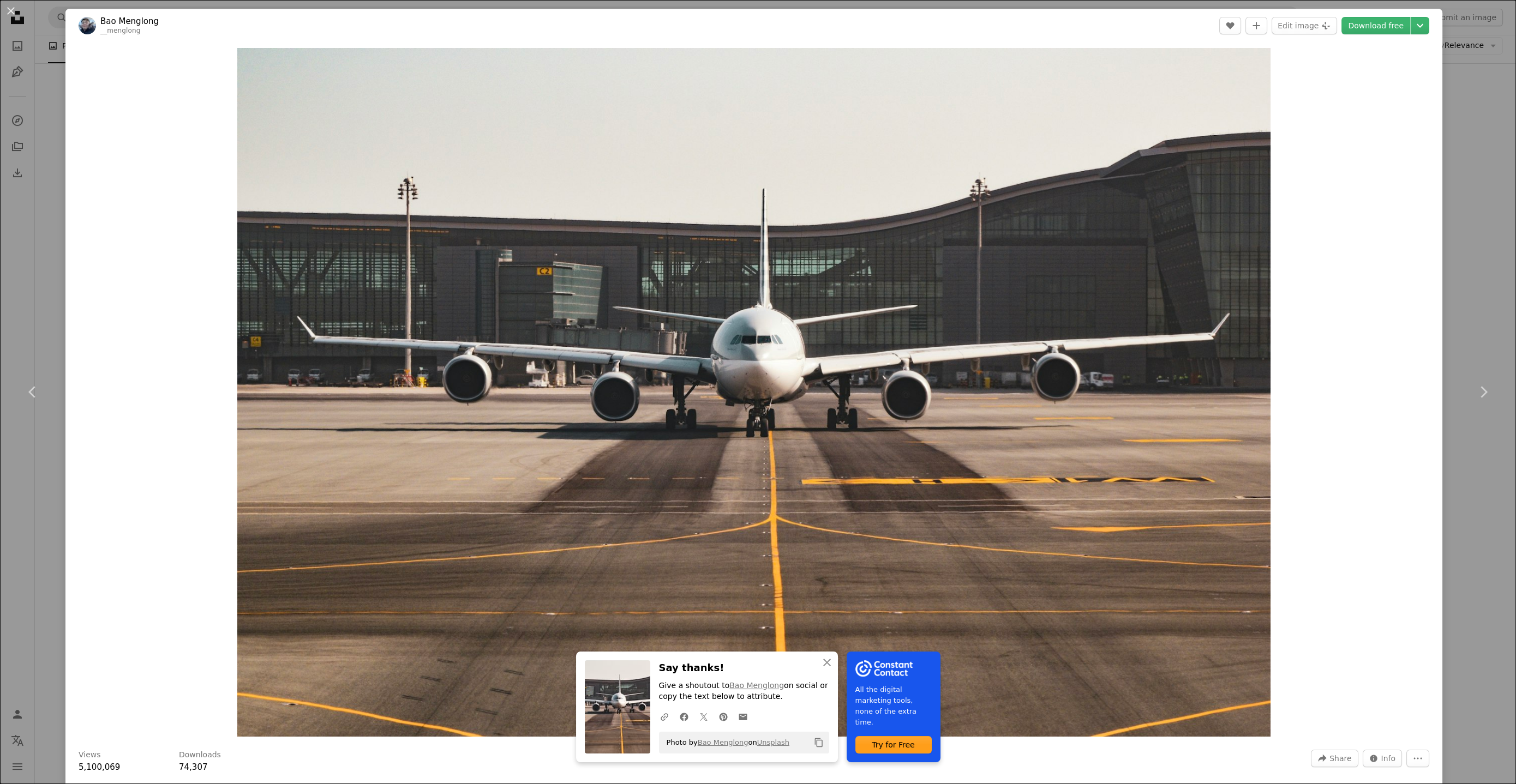
click at [1449, 196] on div "An X shape Chevron left Chevron right An X shape Close Say thanks! Give a shout…" at bounding box center [758, 392] width 1516 height 784
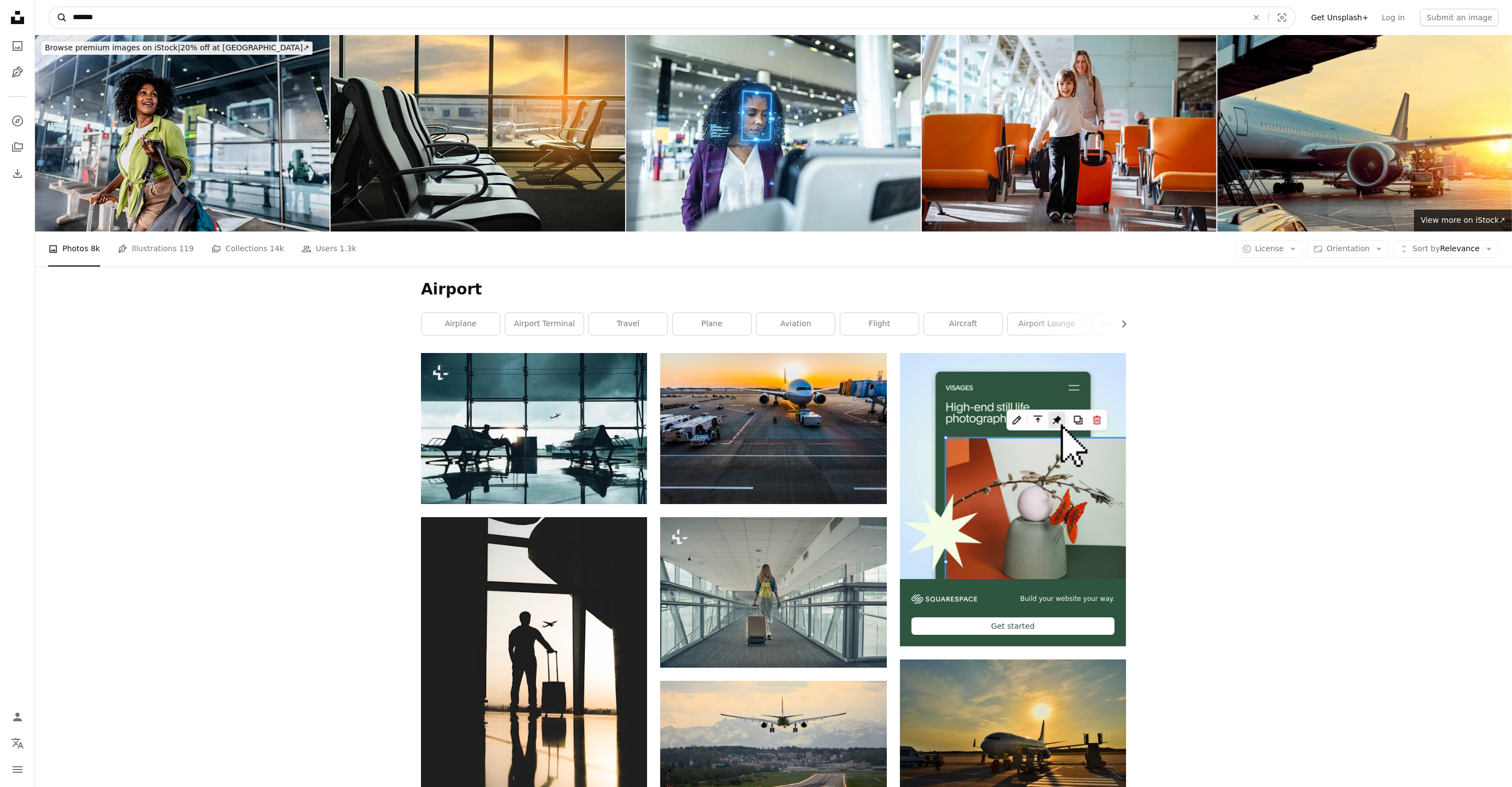
drag, startPoint x: 100, startPoint y: 20, endPoint x: 57, endPoint y: 18, distance: 43.0
click at [57, 18] on form "A magnifying glass ******* An X shape Visual search" at bounding box center [672, 18] width 1248 height 22
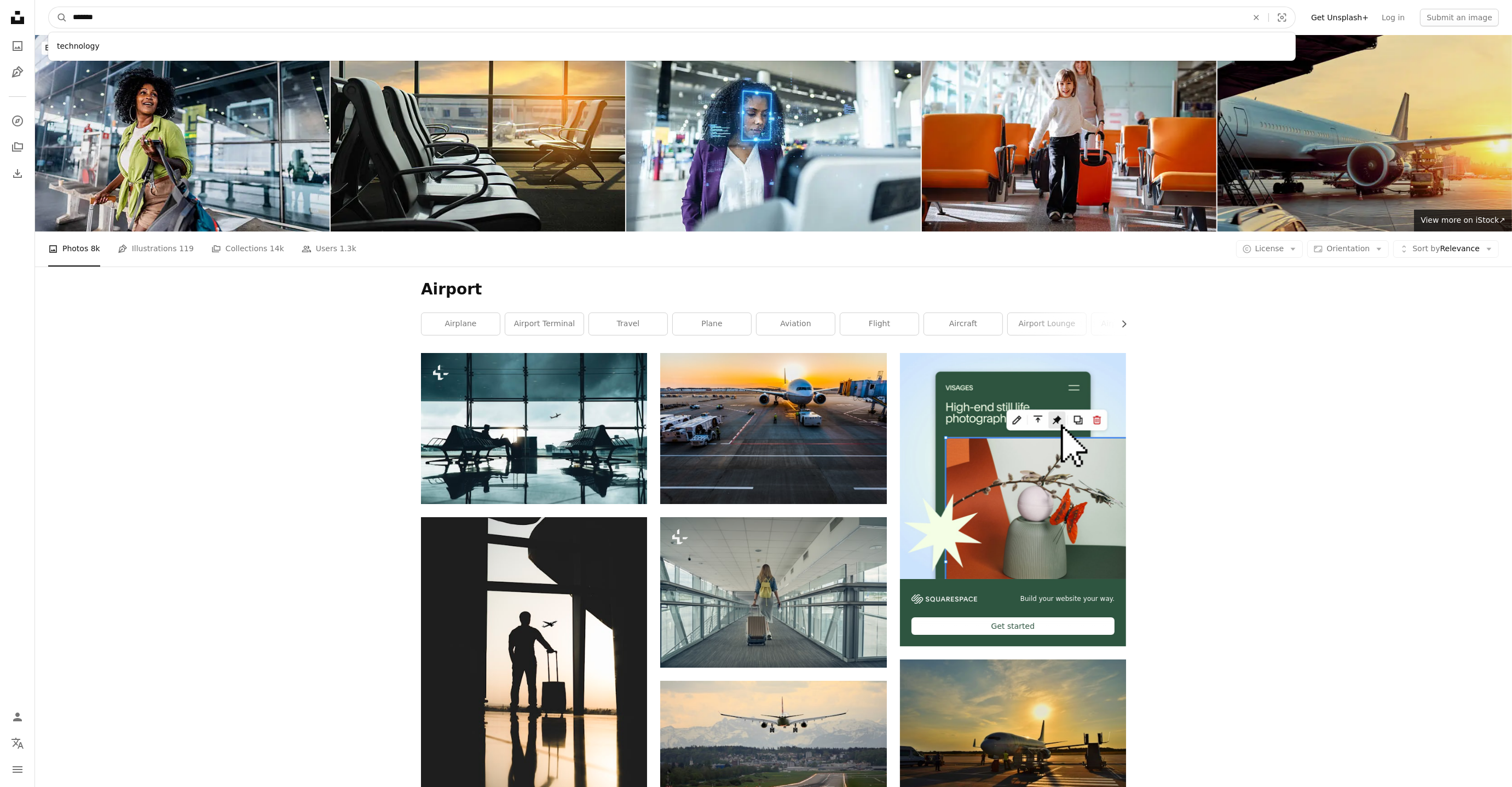
type input "********"
click button "A magnifying glass" at bounding box center [58, 18] width 19 height 21
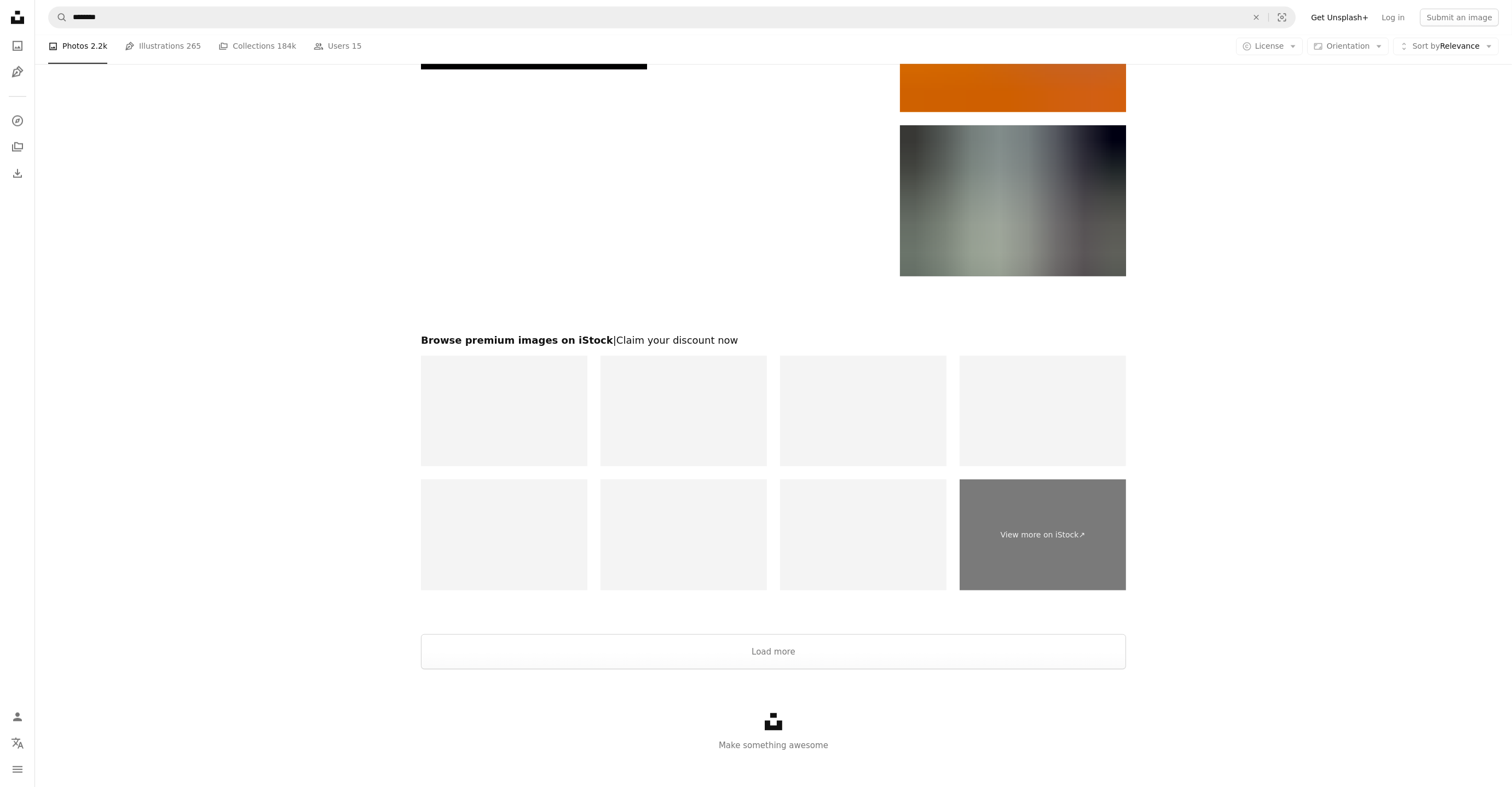
scroll to position [1972, 0]
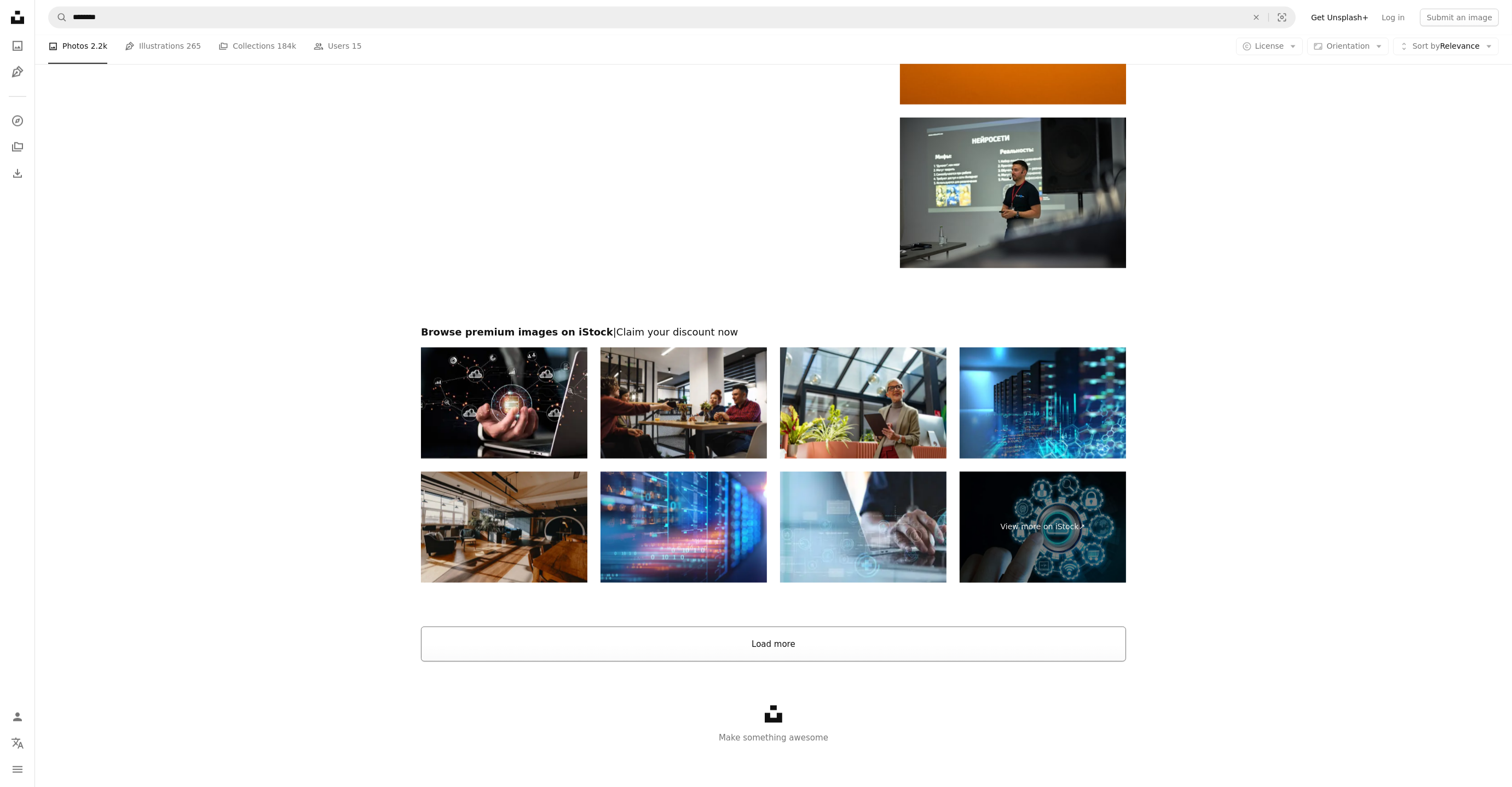
click at [785, 648] on button "Load more" at bounding box center [774, 644] width 705 height 35
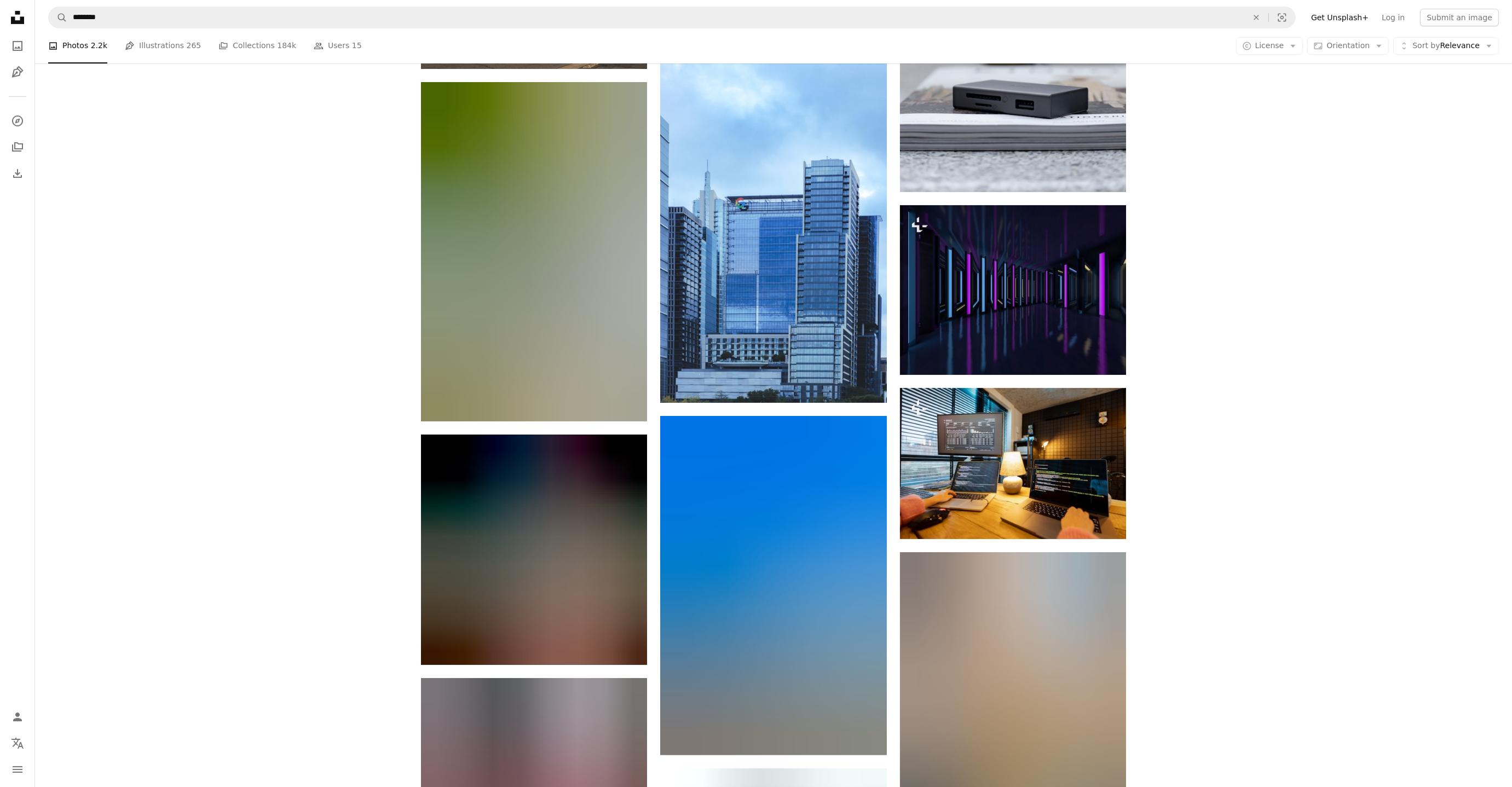
scroll to position [0, 0]
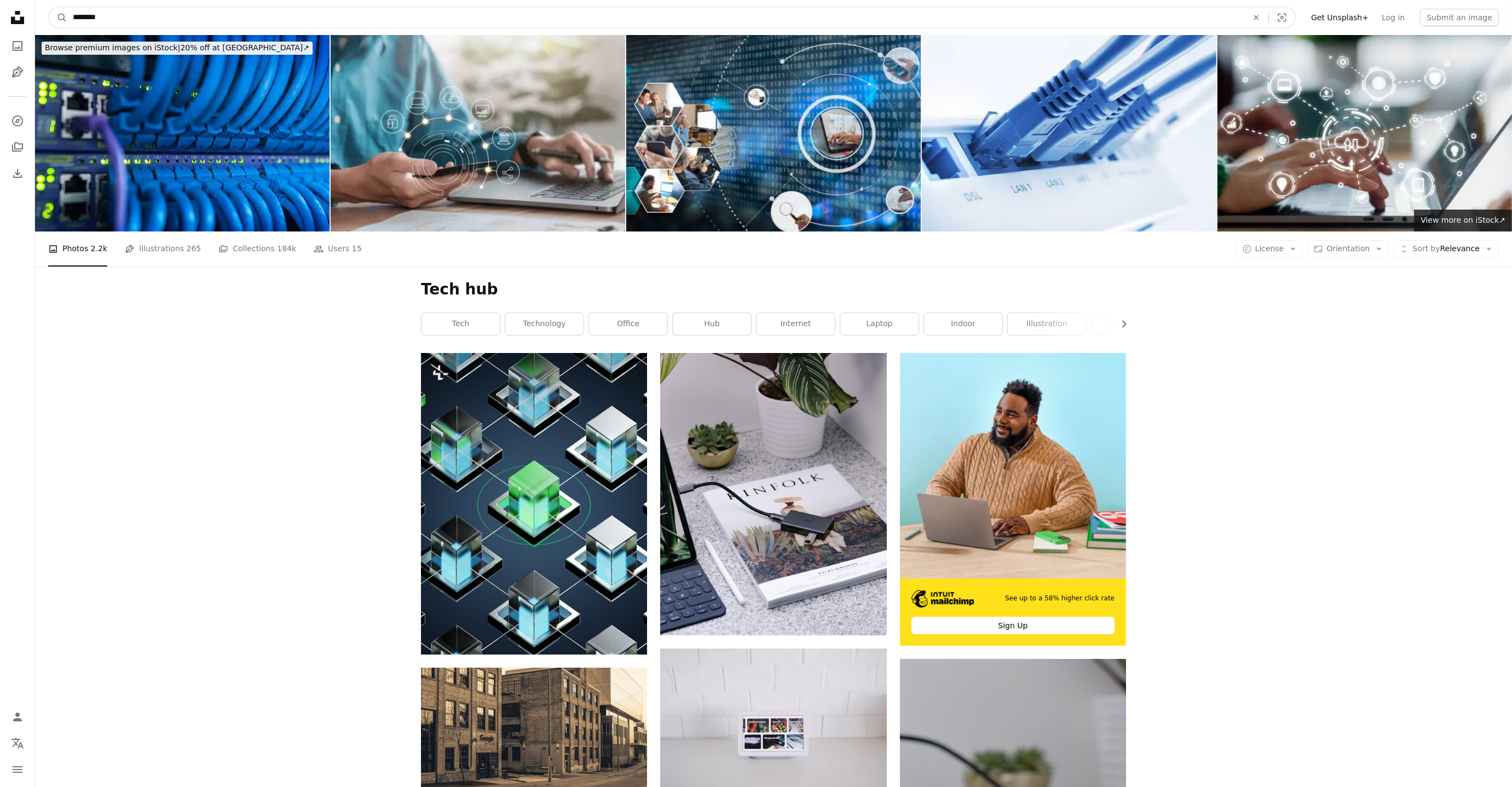
click at [131, 16] on input "********" at bounding box center [656, 18] width 1177 height 21
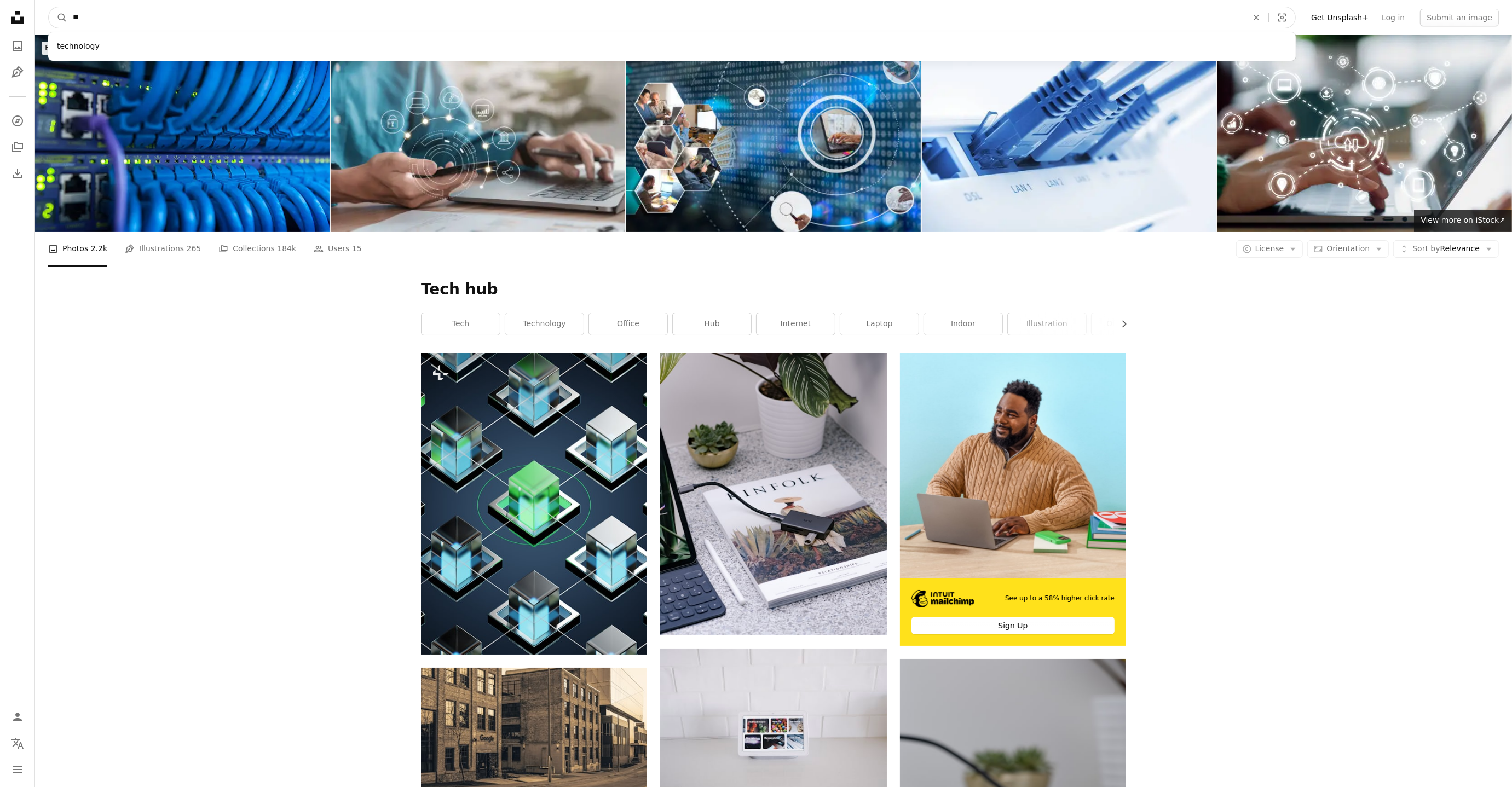
type input "*"
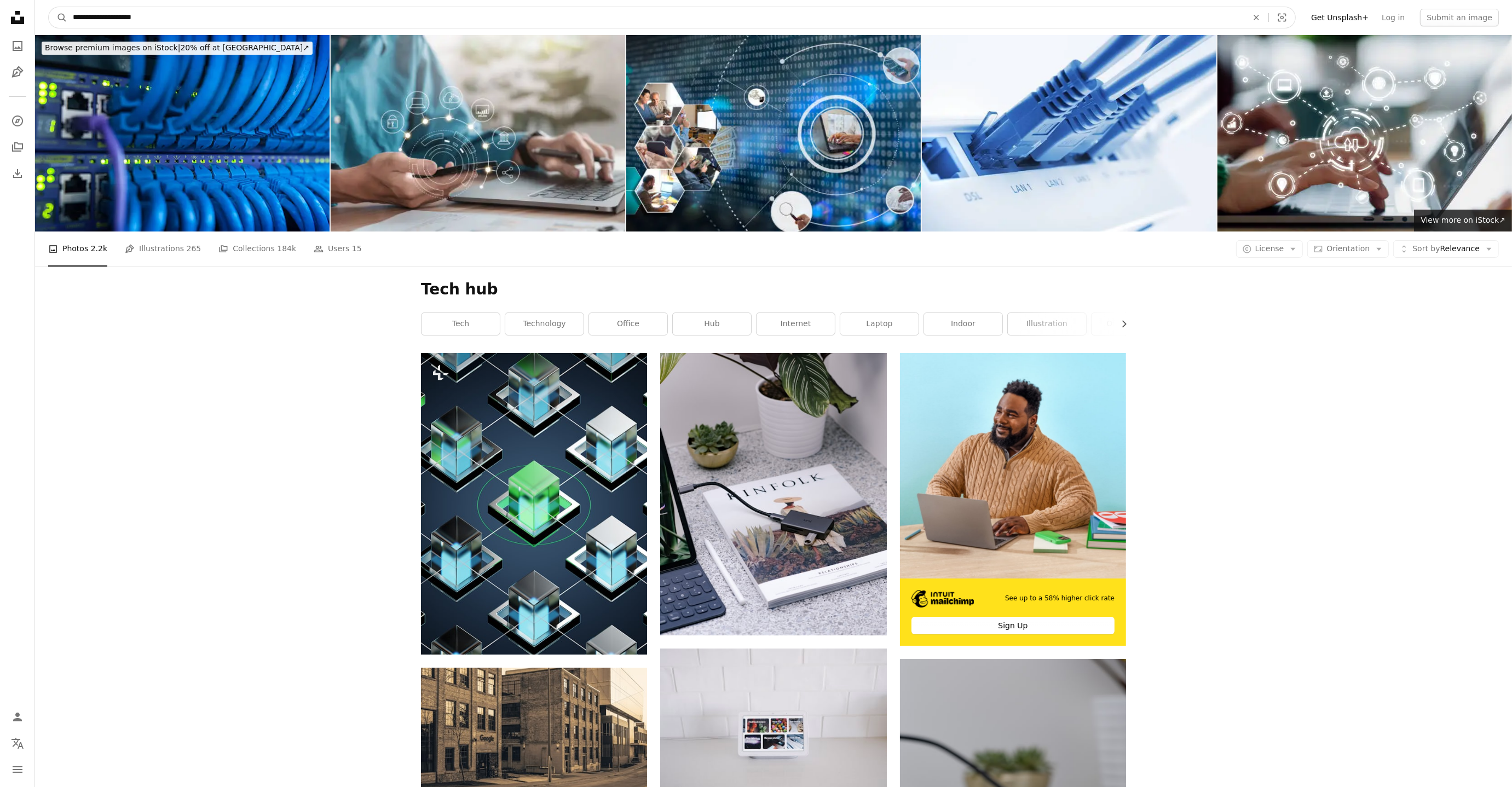
type input "**********"
click button "A magnifying glass" at bounding box center [58, 18] width 19 height 21
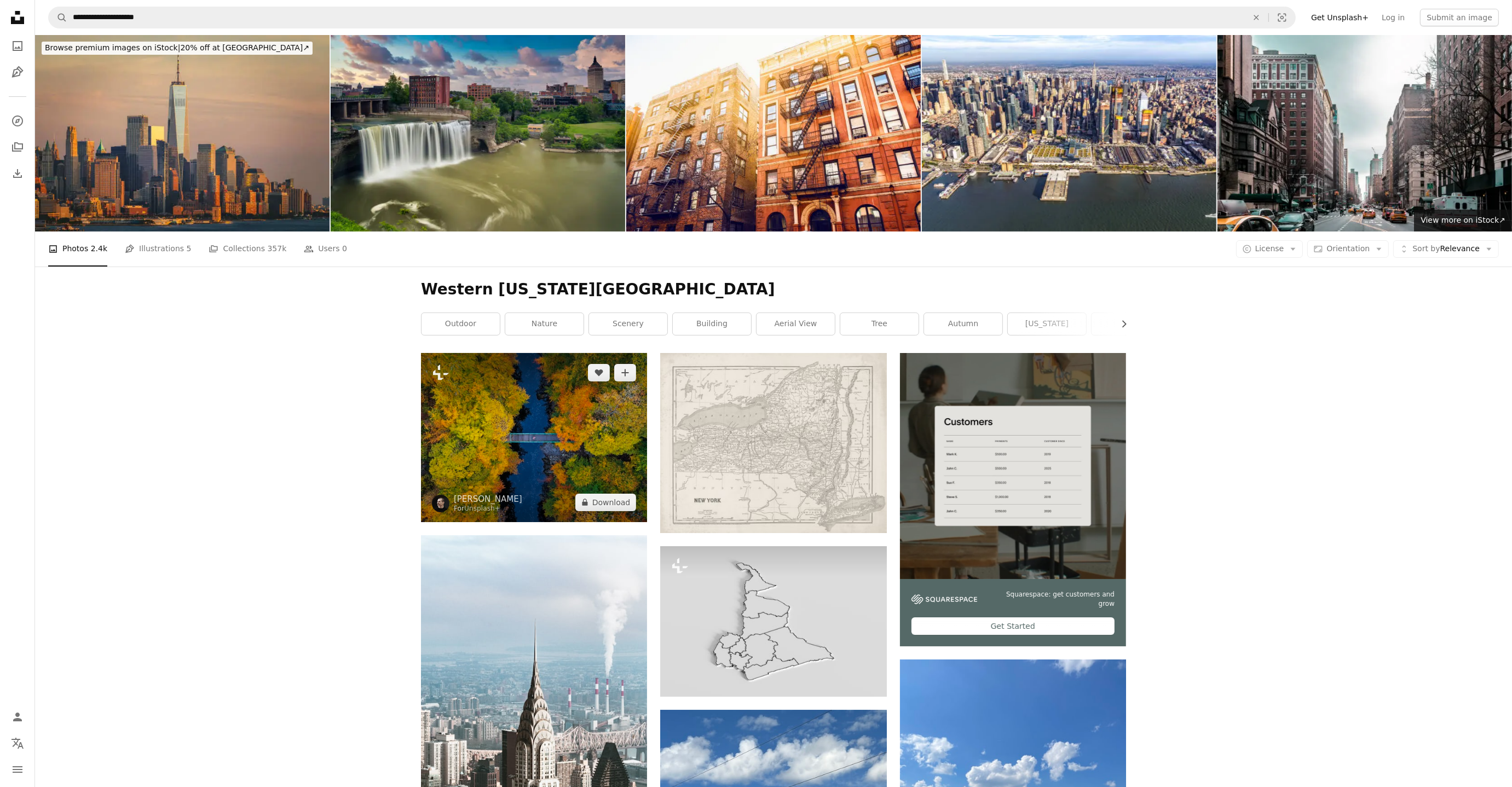
click at [556, 444] on img at bounding box center [534, 438] width 226 height 169
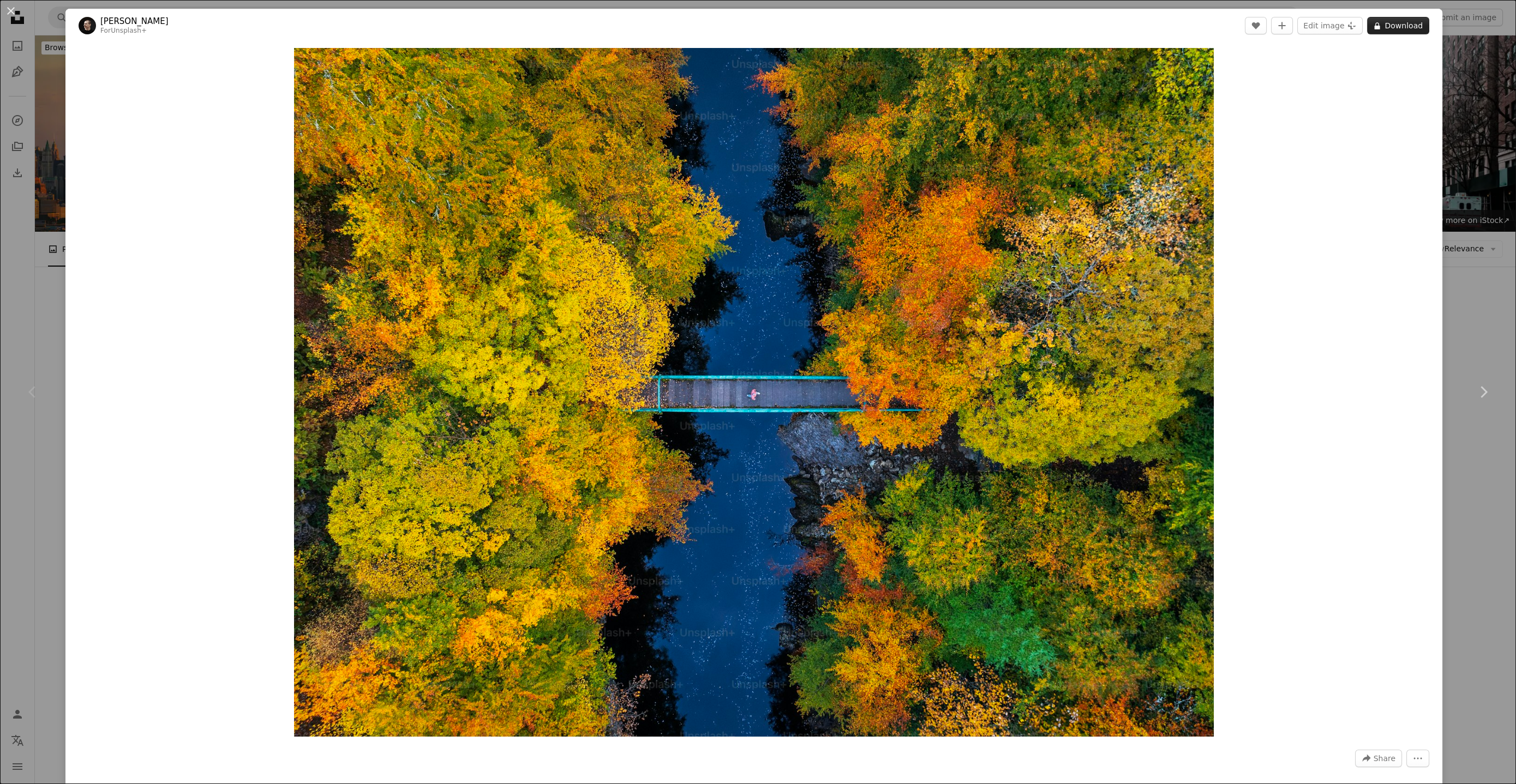
click at [1385, 28] on button "A lock Download" at bounding box center [1398, 26] width 62 height 18
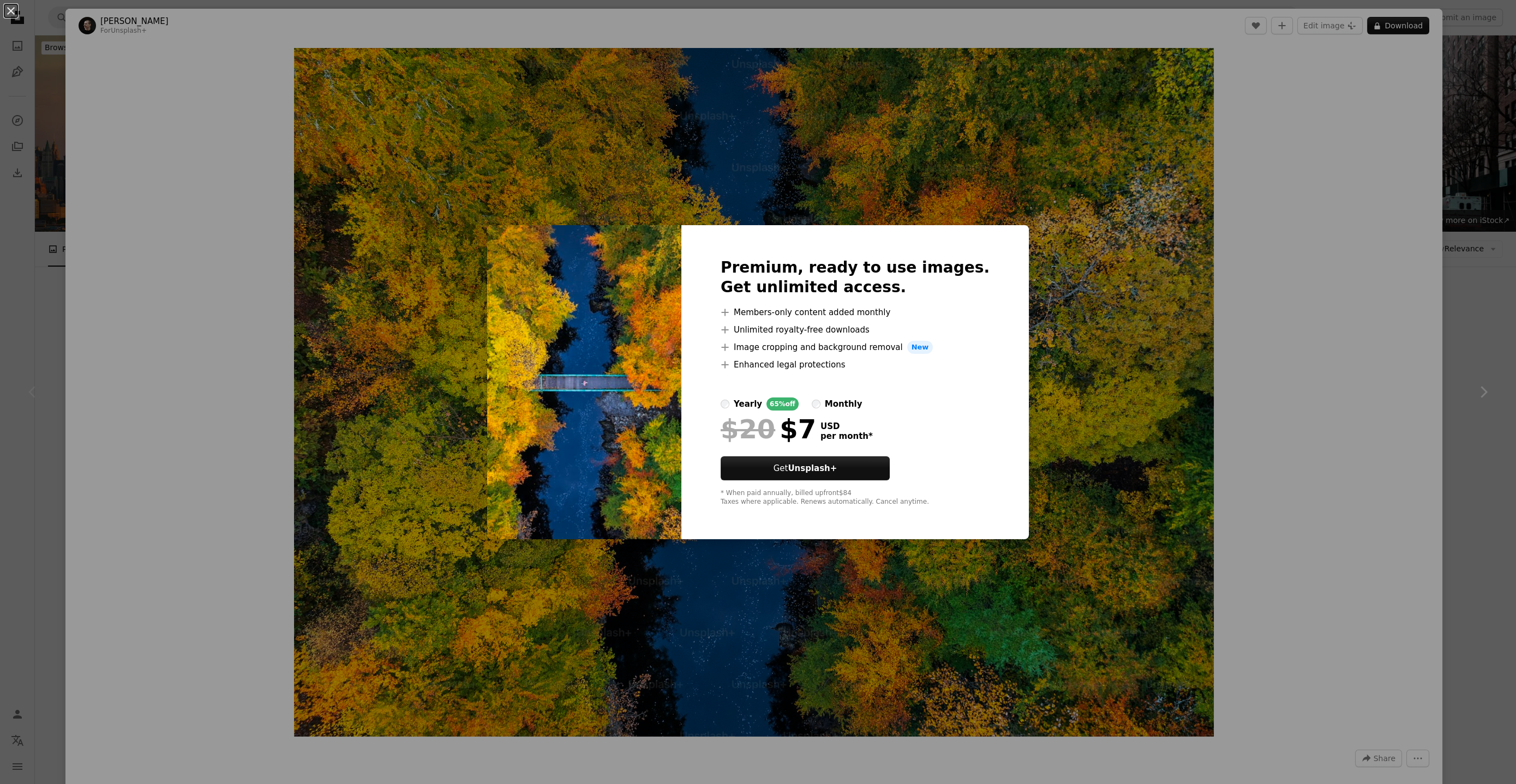
drag, startPoint x: 255, startPoint y: 137, endPoint x: 226, endPoint y: 139, distance: 29.1
click at [255, 137] on div "An X shape Premium, ready to use images. Get unlimited access. A plus sign Memb…" at bounding box center [758, 392] width 1516 height 784
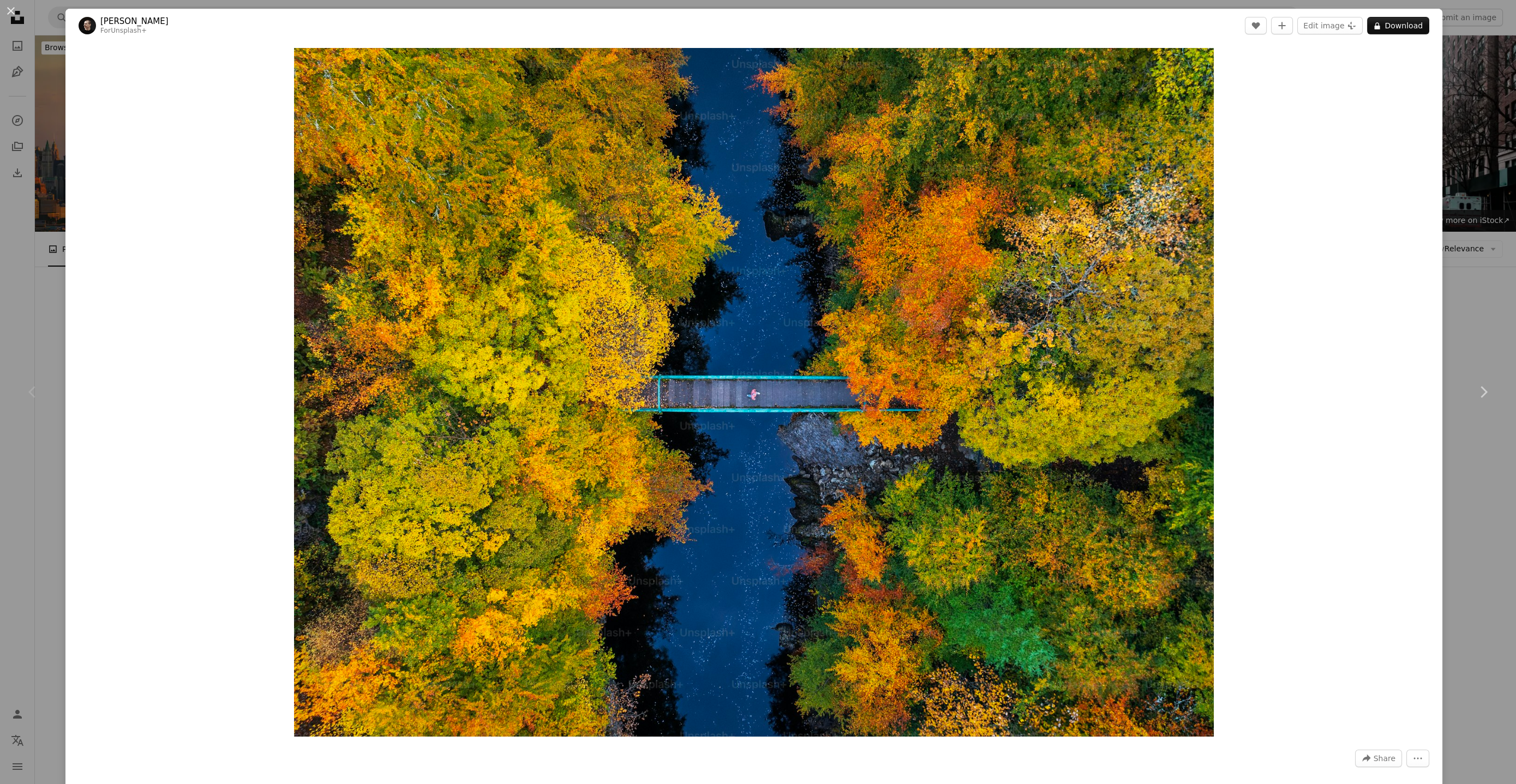
click at [45, 288] on div "An X shape Chevron left Chevron right [PERSON_NAME] For Unsplash+ A heart A plu…" at bounding box center [758, 392] width 1516 height 784
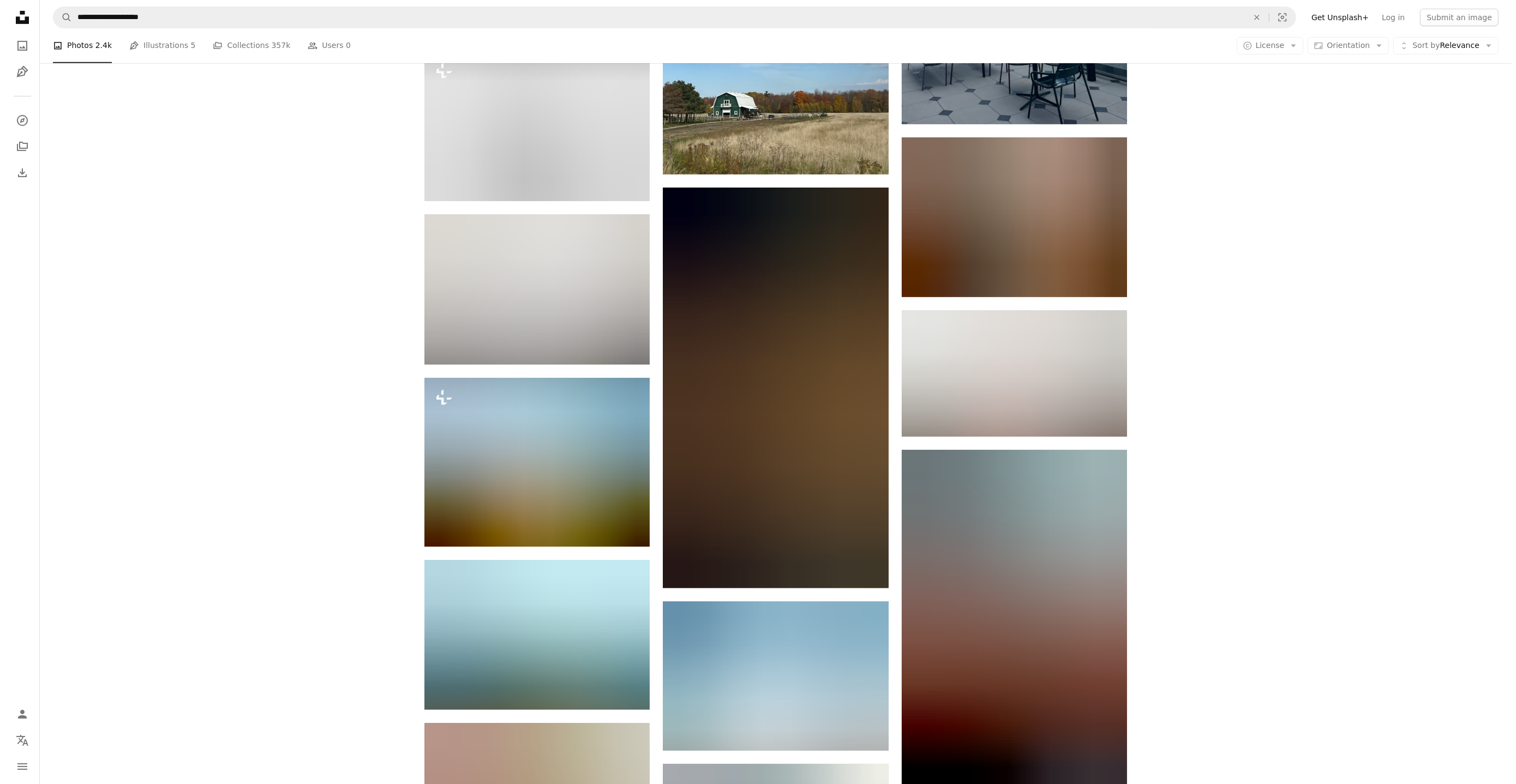
scroll to position [857, 0]
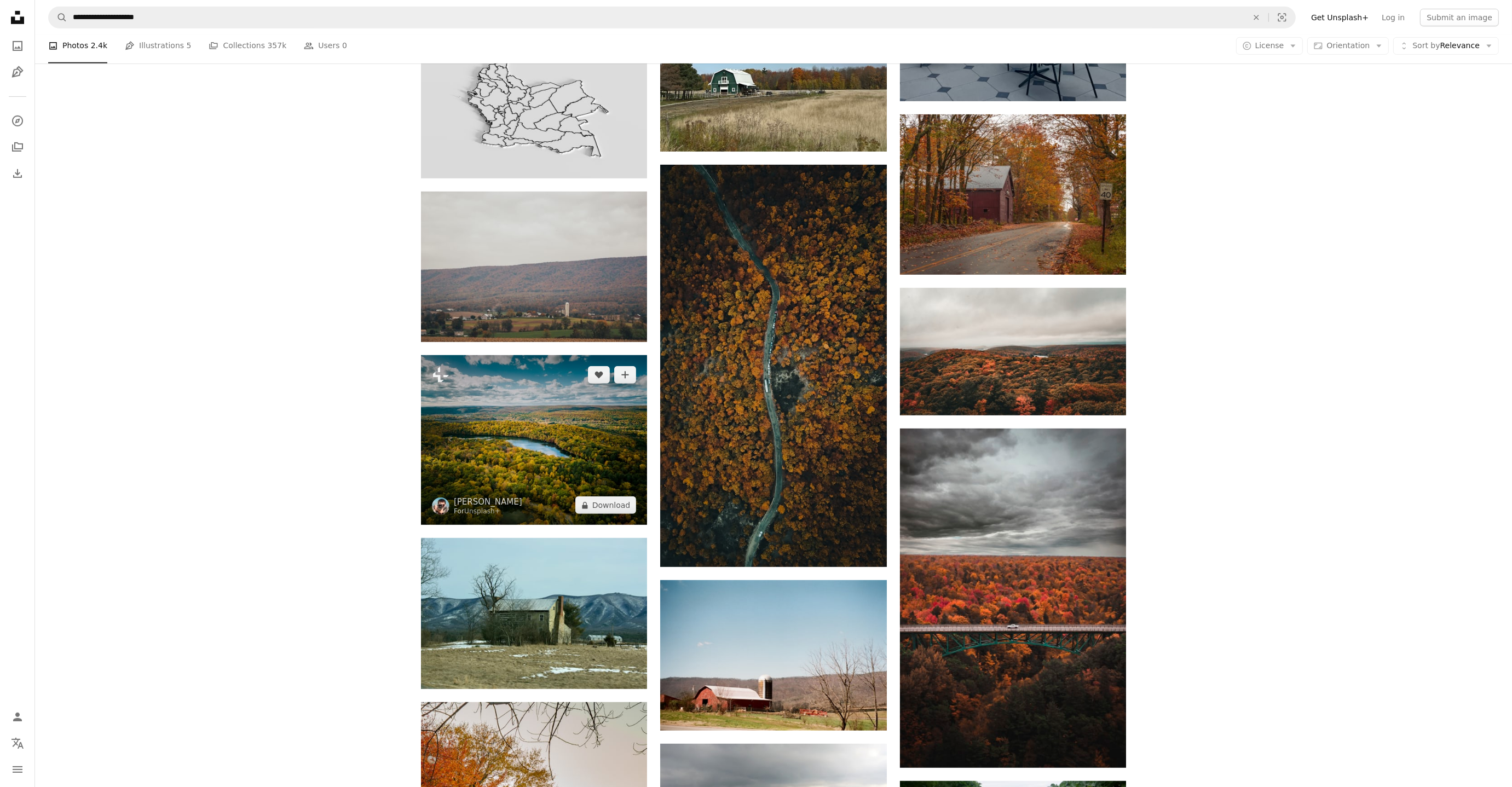
click at [572, 428] on img at bounding box center [534, 440] width 226 height 170
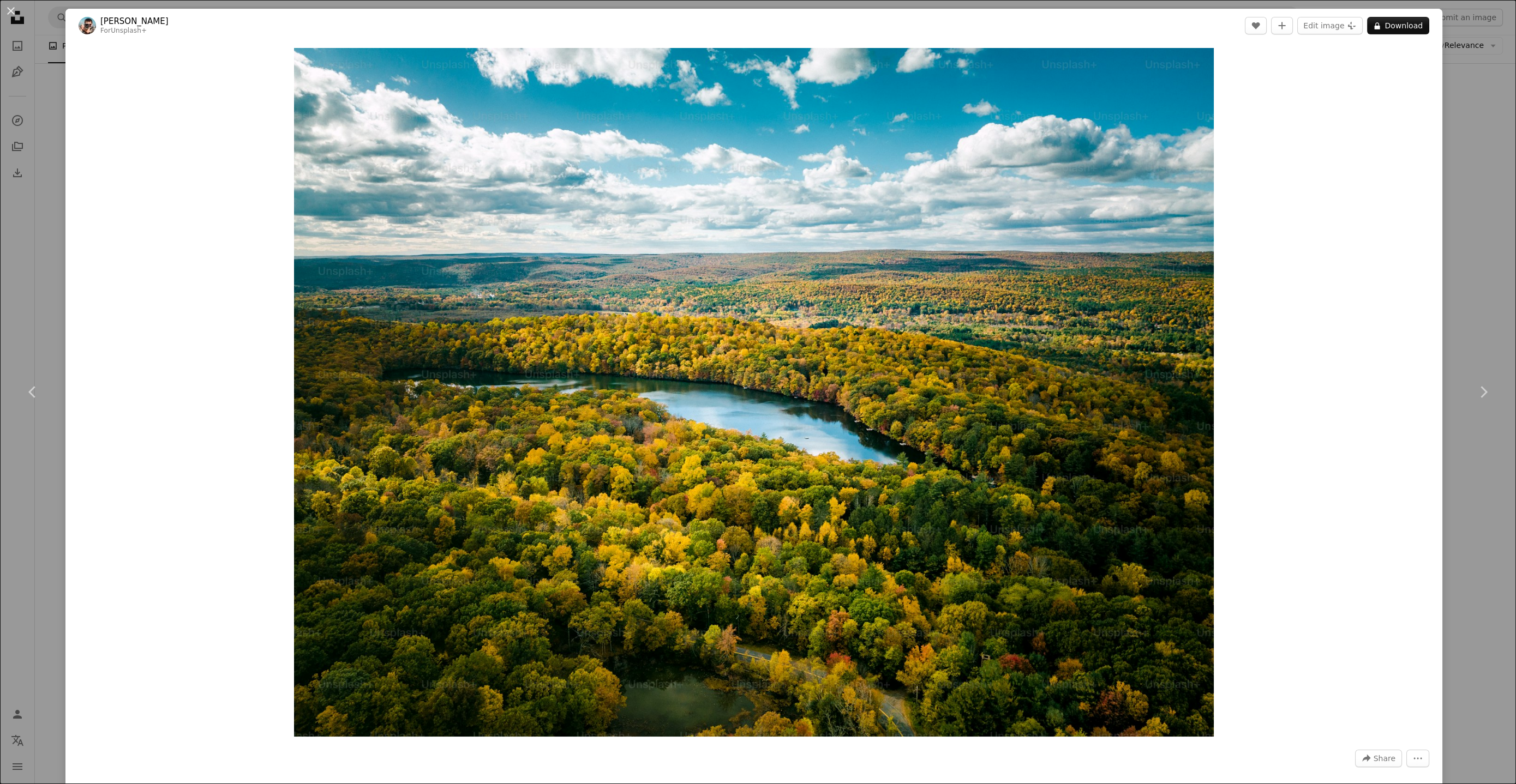
click at [1465, 196] on div "An X shape Chevron left Chevron right [PERSON_NAME] For Unsplash+ A heart A plu…" at bounding box center [758, 392] width 1516 height 784
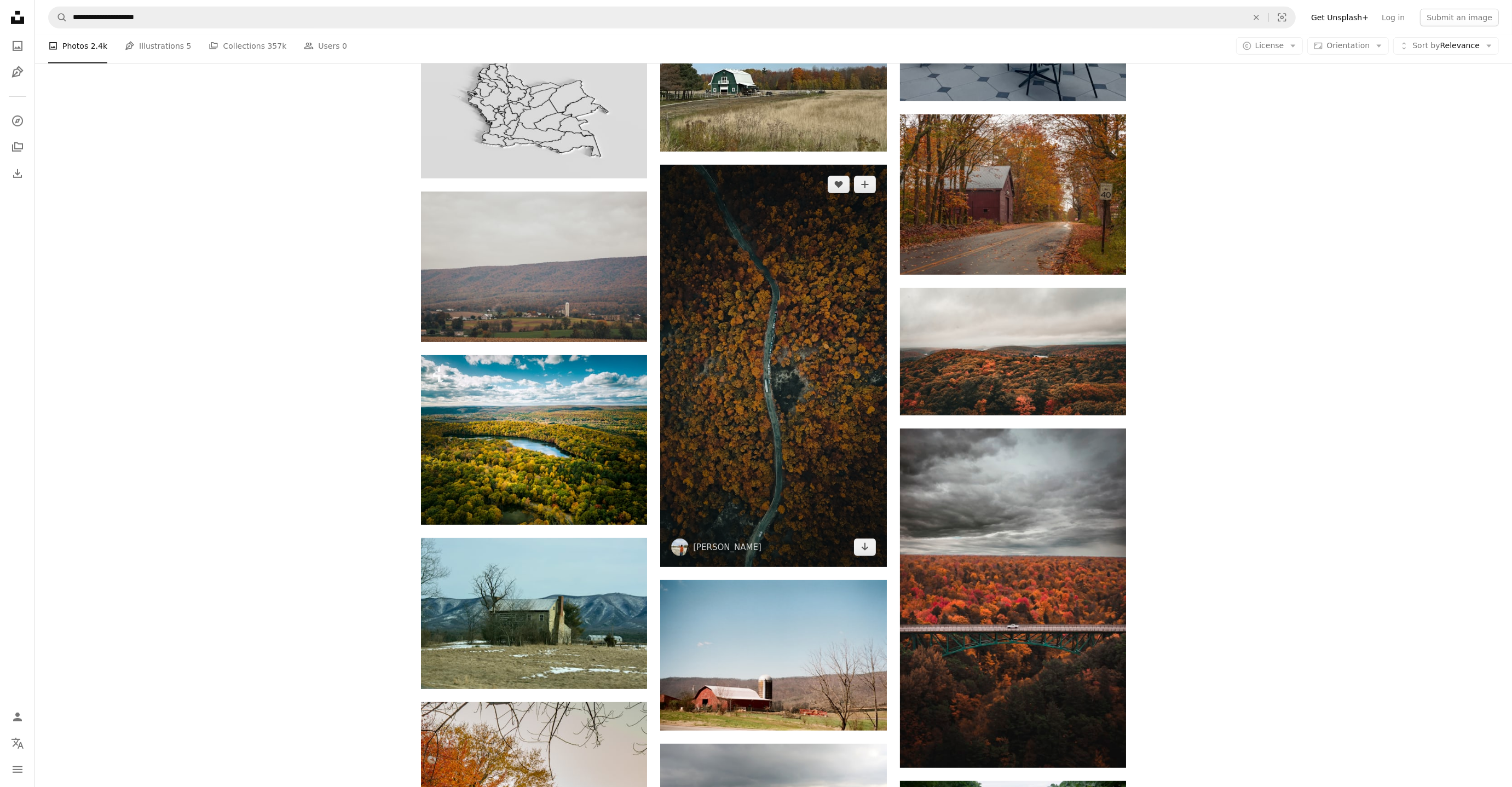
click at [783, 455] on img at bounding box center [773, 366] width 226 height 402
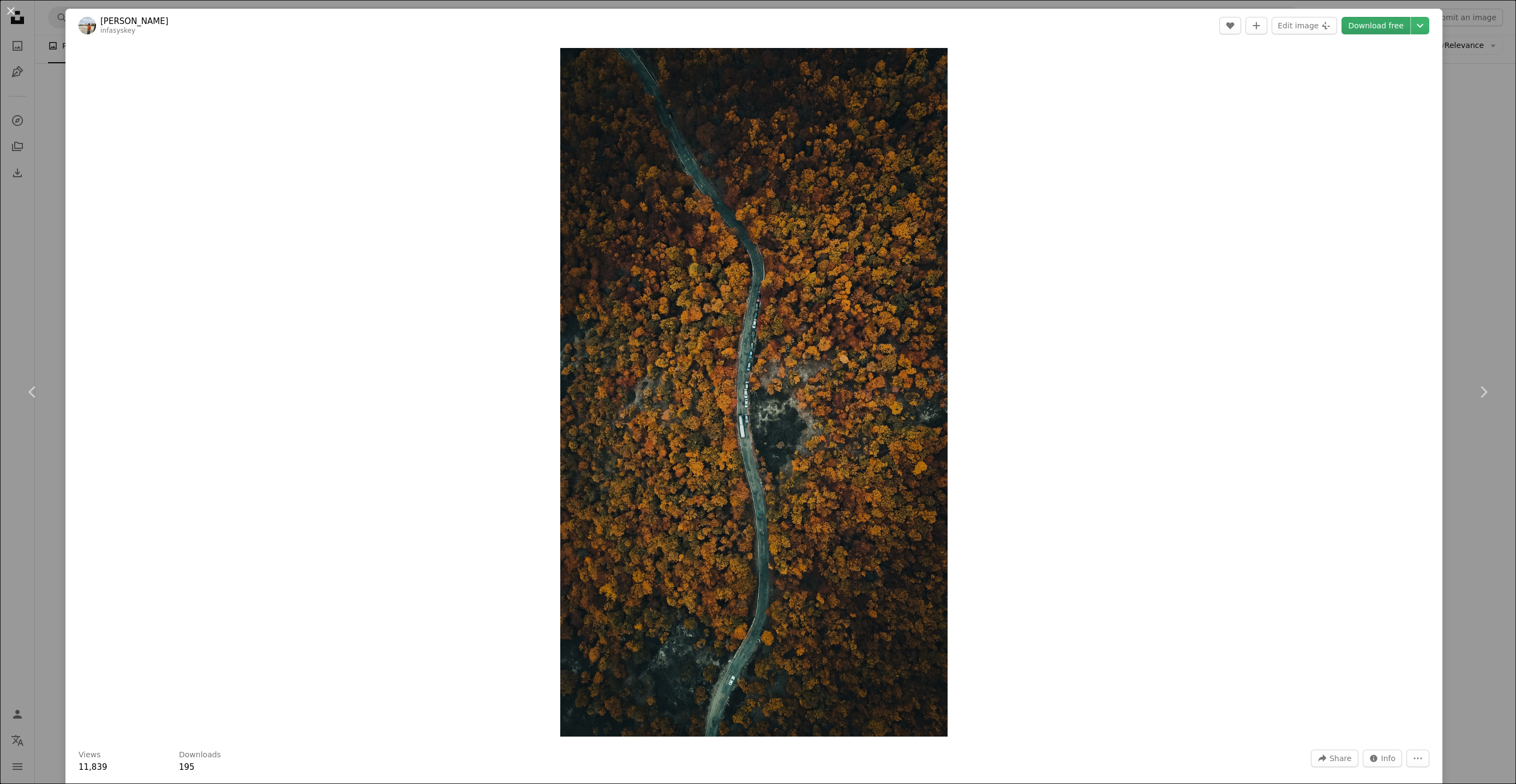
click at [1375, 32] on link "Download free" at bounding box center [1375, 26] width 69 height 18
